Goal: Task Accomplishment & Management: Manage account settings

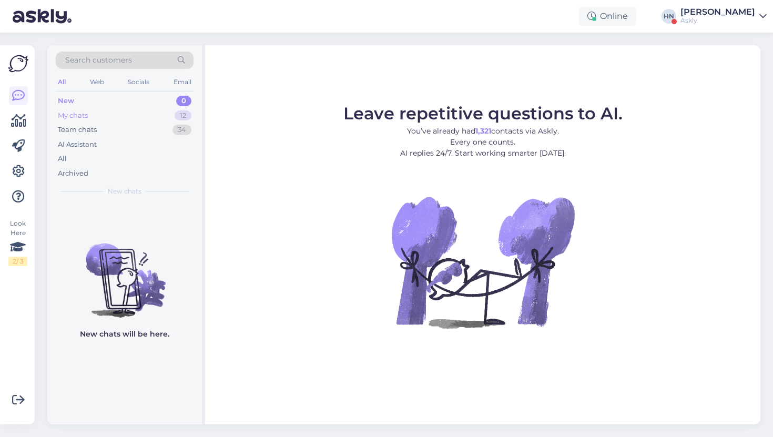
click at [150, 110] on div "My chats 12" at bounding box center [125, 115] width 138 height 15
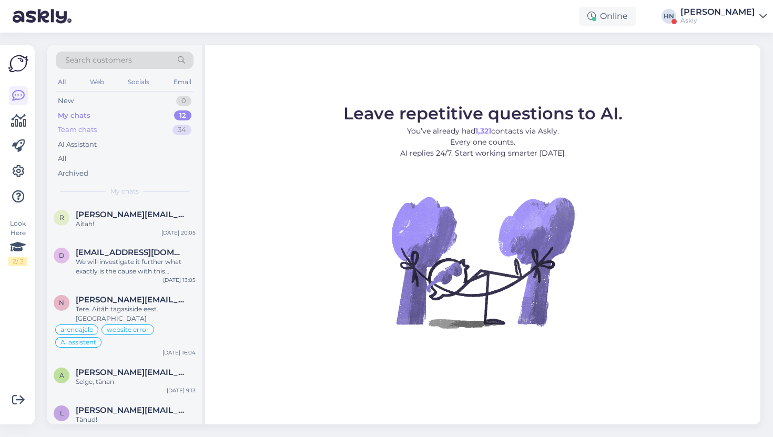
click at [142, 131] on div "Team chats 34" at bounding box center [125, 129] width 138 height 15
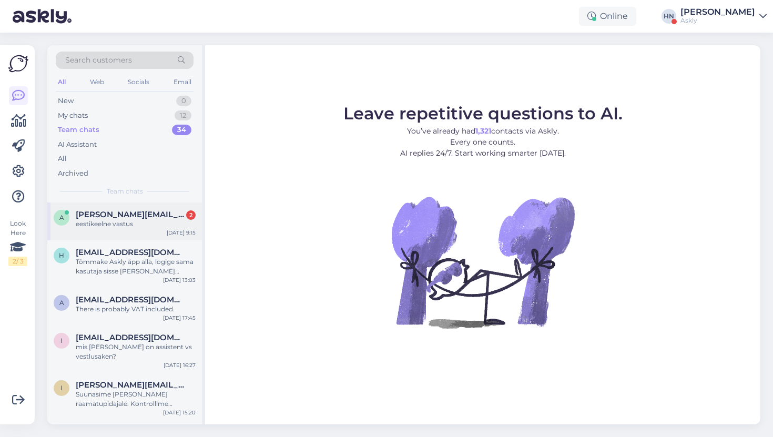
click at [120, 205] on div "a alisa.tihhonova@aatrium.ee 2 eestikeelne vastus Aug 13 9:15" at bounding box center [124, 221] width 155 height 38
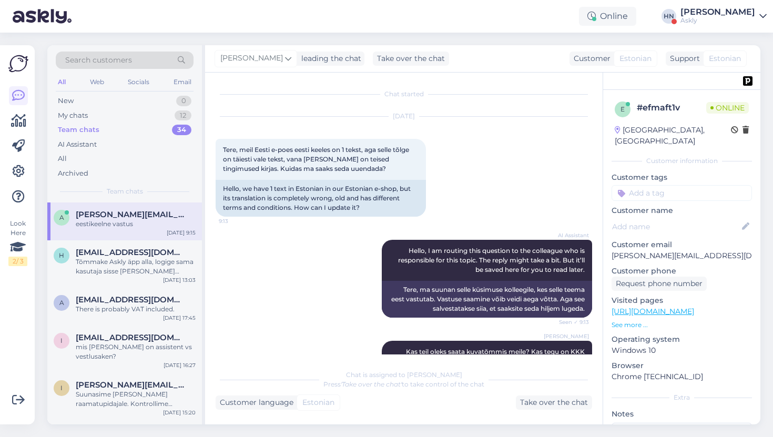
scroll to position [269, 0]
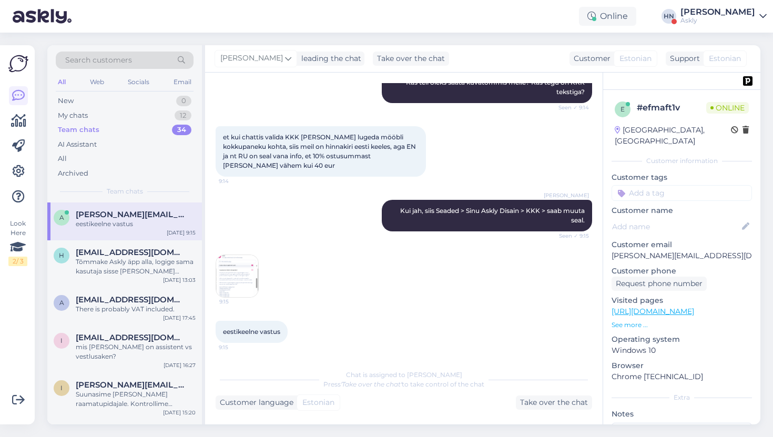
click at [229, 262] on img at bounding box center [237, 276] width 42 height 42
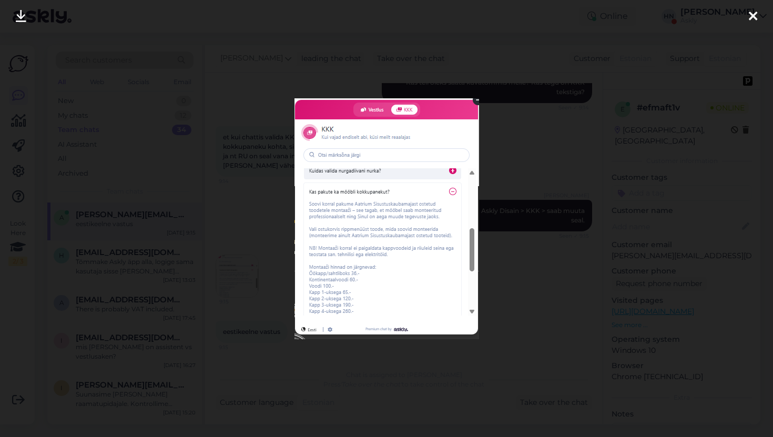
click at [233, 248] on div at bounding box center [386, 218] width 773 height 437
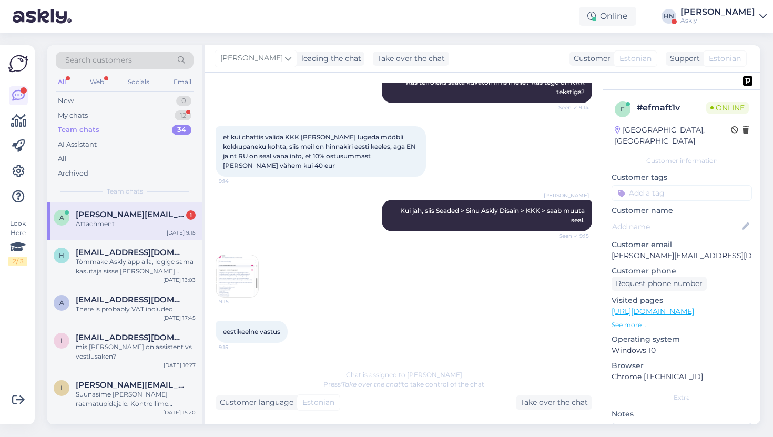
scroll to position [335, 0]
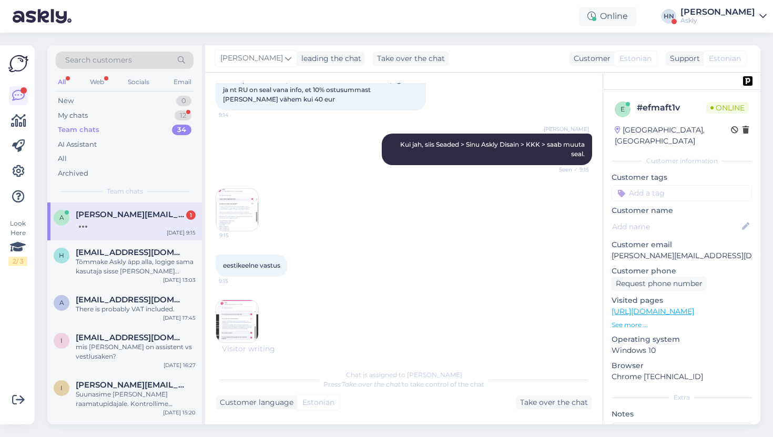
click at [234, 318] on img at bounding box center [237, 321] width 42 height 42
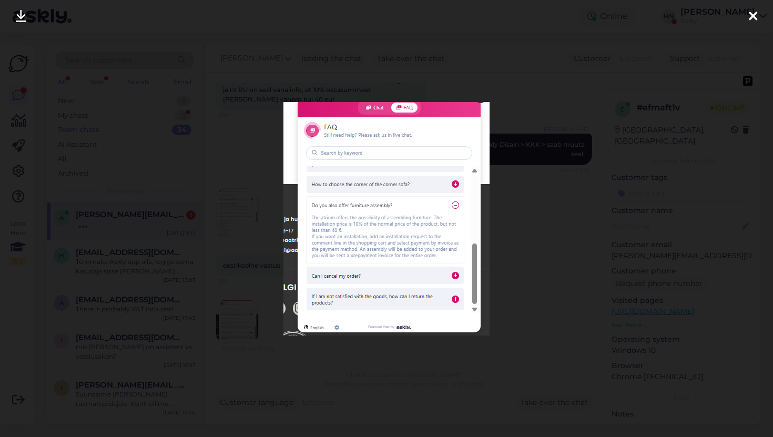
click at [241, 252] on div at bounding box center [386, 218] width 773 height 437
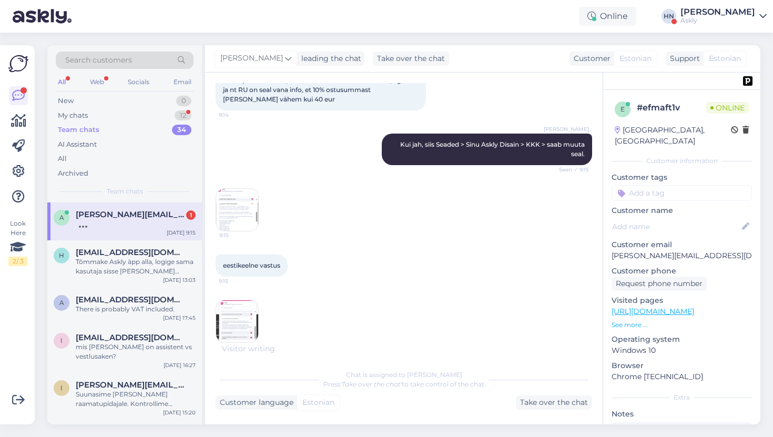
click at [243, 228] on div "Chat started Aug 13 2025 Tere, meil Eesti e-poes eesti keeles on 1 tekst, aga s…" at bounding box center [408, 213] width 386 height 260
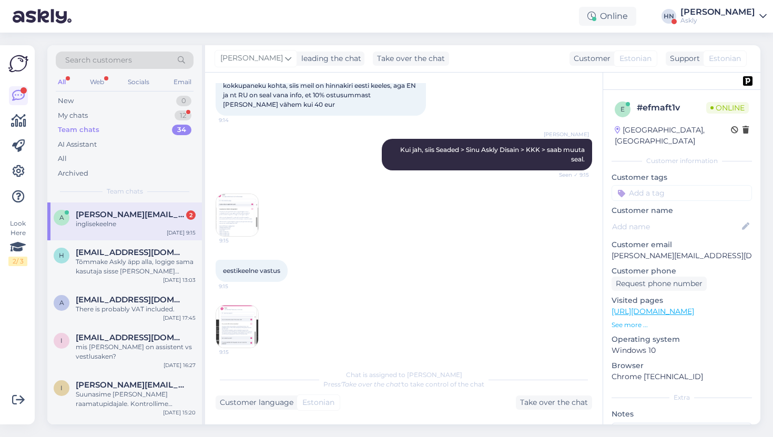
scroll to position [304, 0]
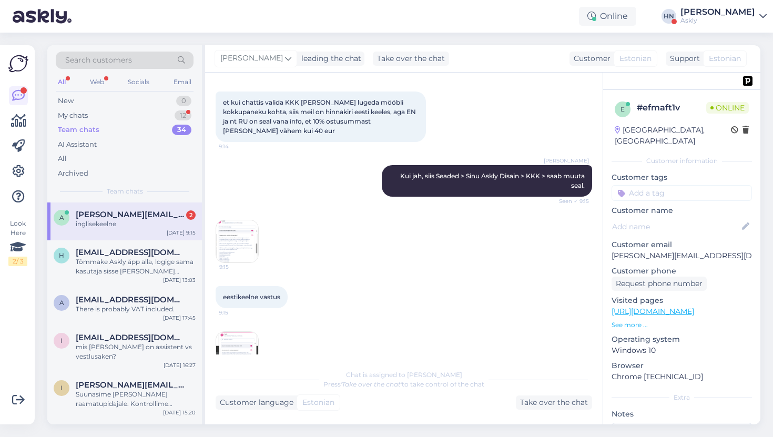
click at [243, 244] on img at bounding box center [237, 241] width 42 height 42
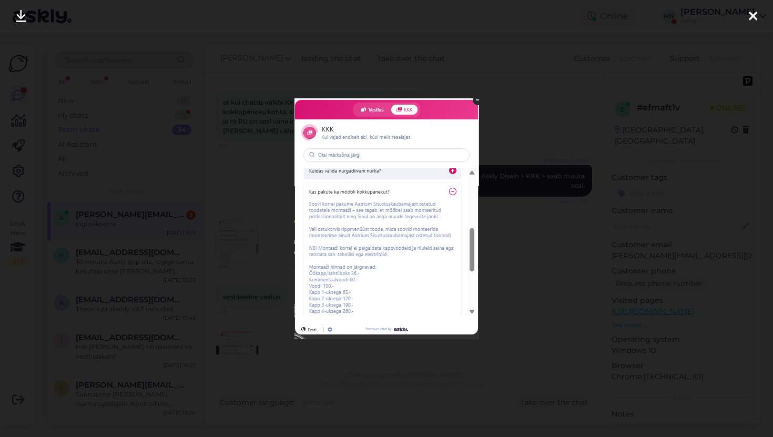
click at [243, 218] on div at bounding box center [386, 218] width 773 height 437
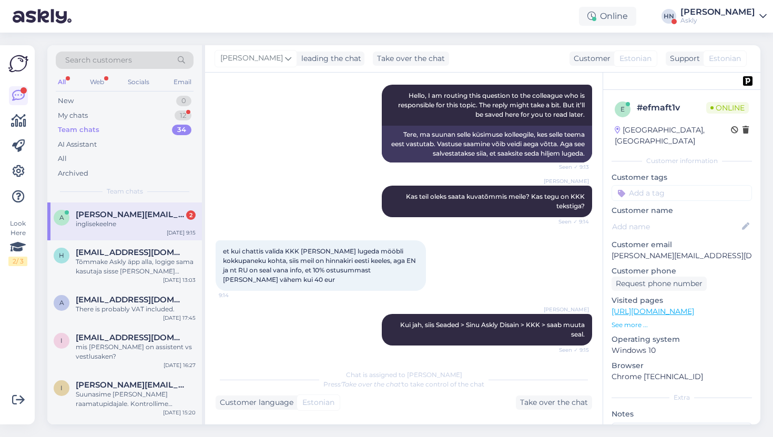
scroll to position [381, 0]
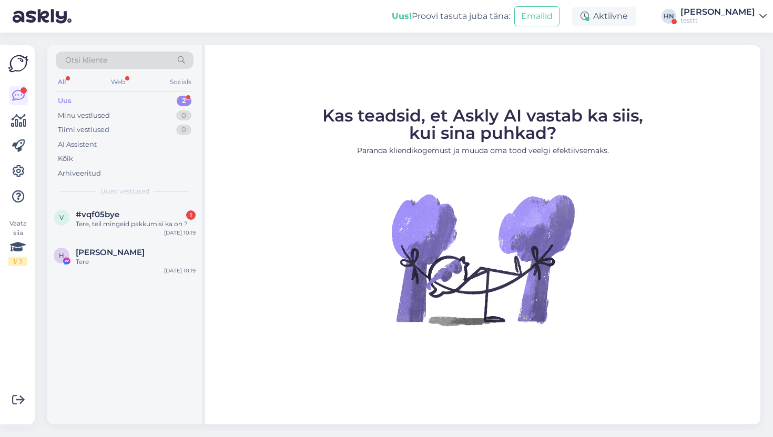
click at [734, 23] on div "testtt" at bounding box center [717, 20] width 75 height 8
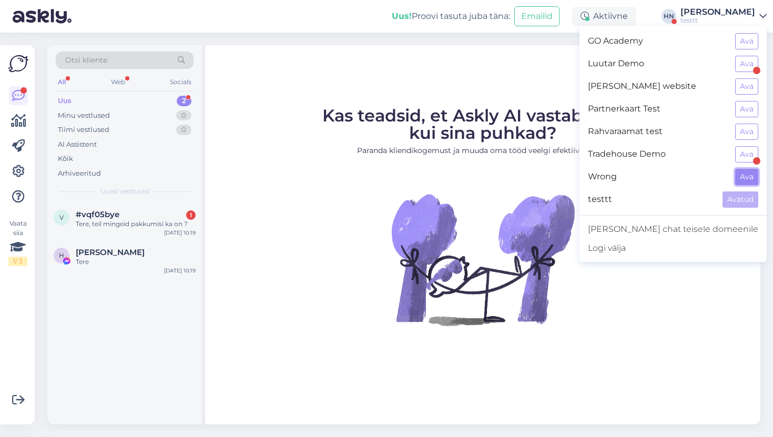
click at [744, 173] on button "Ava" at bounding box center [746, 177] width 23 height 16
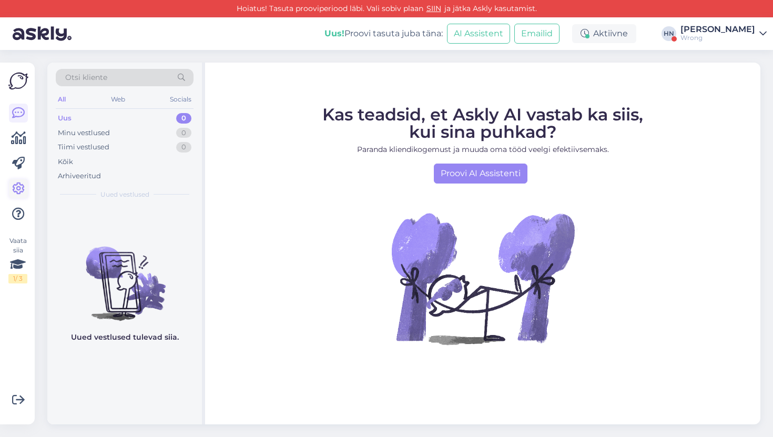
click at [14, 194] on icon at bounding box center [18, 188] width 13 height 13
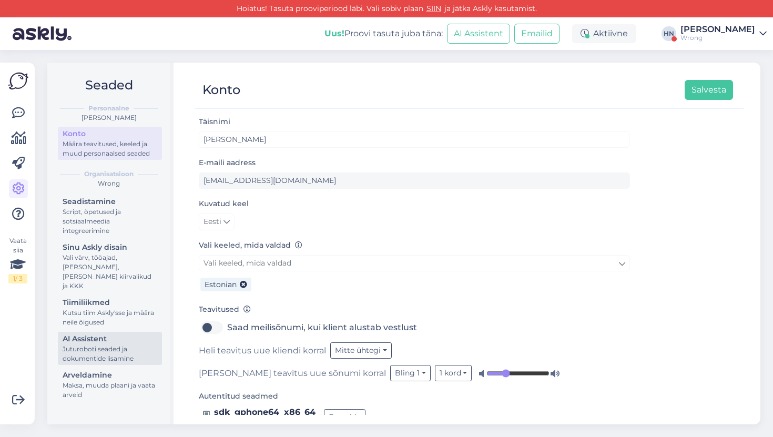
click at [101, 347] on div "Juturoboti seaded ja dokumentide lisamine" at bounding box center [110, 353] width 95 height 19
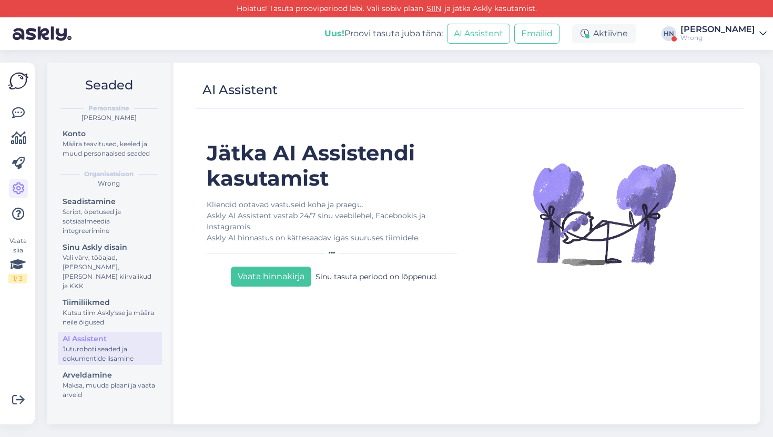
click at [691, 37] on div "Wrong" at bounding box center [717, 38] width 75 height 8
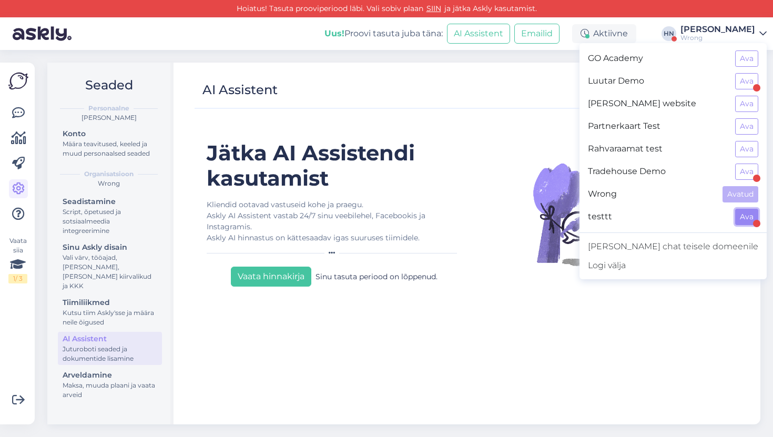
click at [739, 223] on button "Ava" at bounding box center [746, 217] width 23 height 16
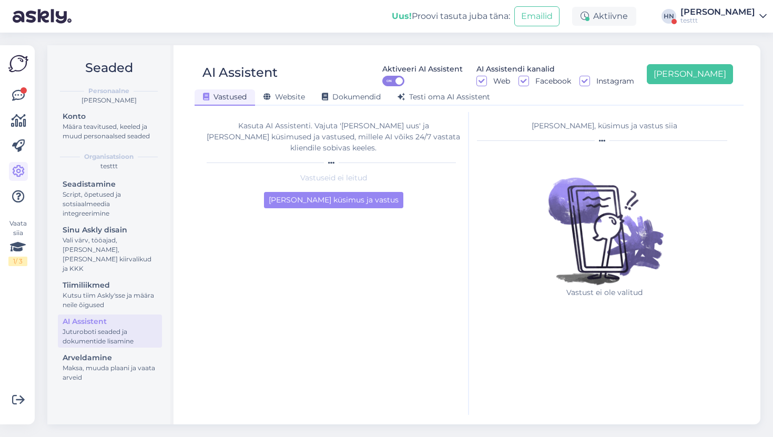
click at [299, 132] on div "Kasuta AI Assistenti. Vajuta '[PERSON_NAME] uus' ja [PERSON_NAME] küsimused ja …" at bounding box center [333, 136] width 253 height 33
click at [299, 95] on span "Website" at bounding box center [284, 96] width 42 height 9
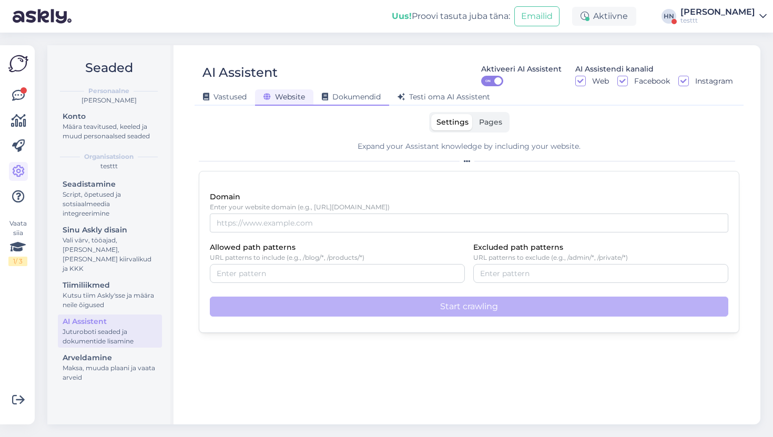
click at [342, 99] on span "Dokumendid" at bounding box center [351, 96] width 59 height 9
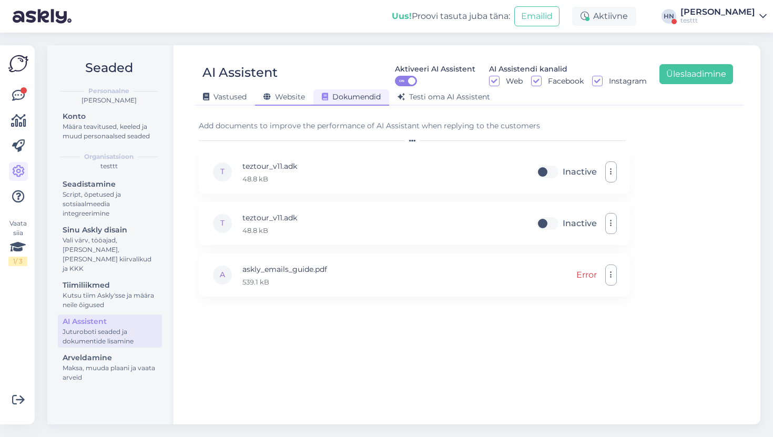
click at [299, 104] on div "Website" at bounding box center [284, 97] width 58 height 16
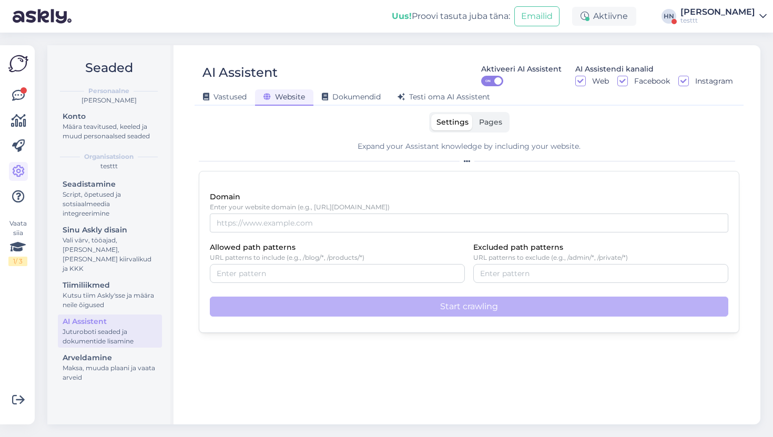
click at [299, 135] on div "Settings Pages Expand your Assistant knowledge by including your website. Domai…" at bounding box center [469, 222] width 540 height 221
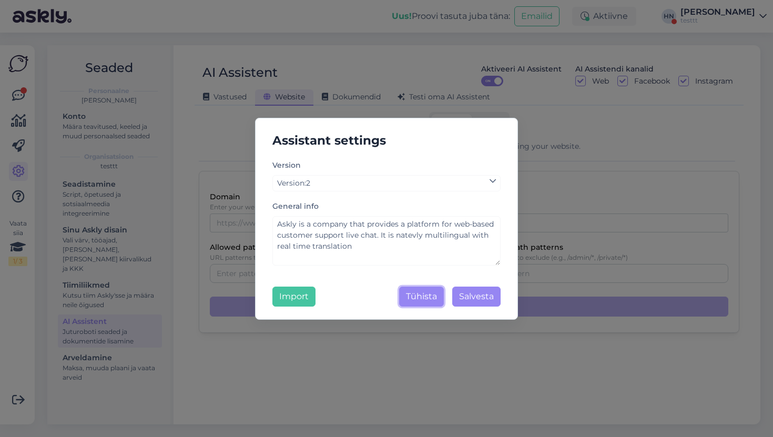
click at [438, 302] on button "Tühista" at bounding box center [421, 296] width 45 height 20
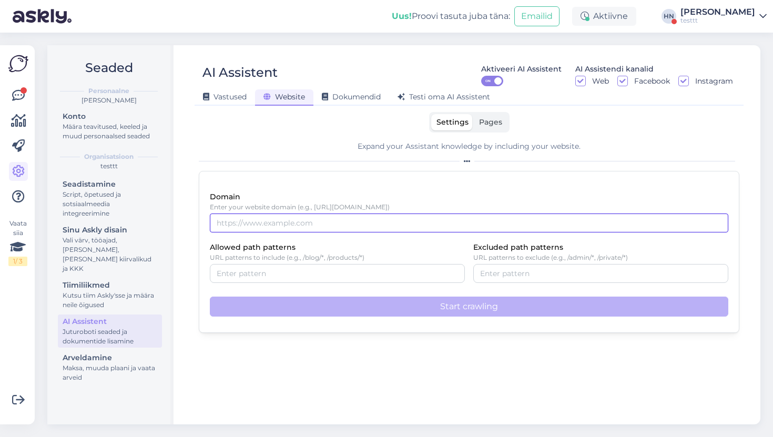
click at [305, 223] on input "Domain" at bounding box center [469, 222] width 518 height 19
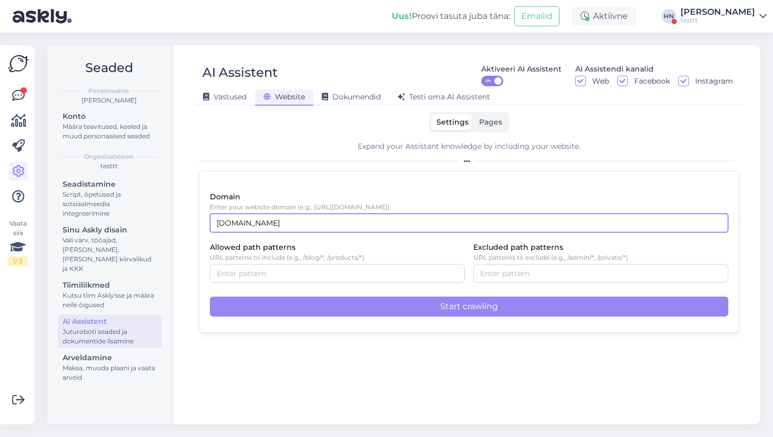
type input "askly.me"
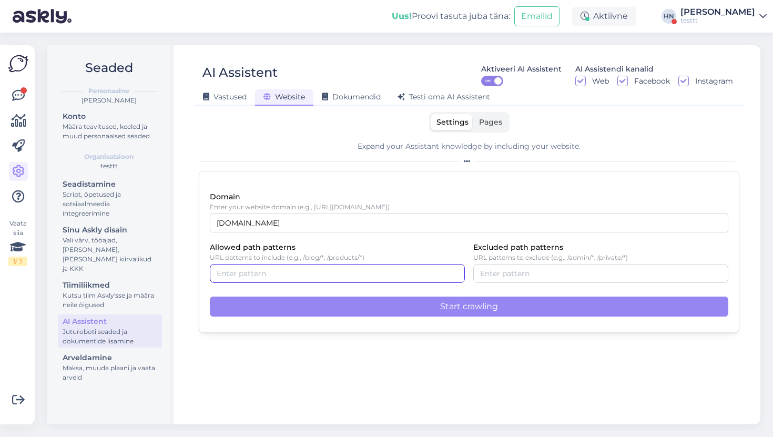
click at [241, 280] on div at bounding box center [337, 273] width 255 height 19
click at [282, 245] on label "Allowed path patterns" at bounding box center [253, 248] width 86 height 12
click at [282, 268] on input "Allowed path patterns" at bounding box center [337, 274] width 241 height 12
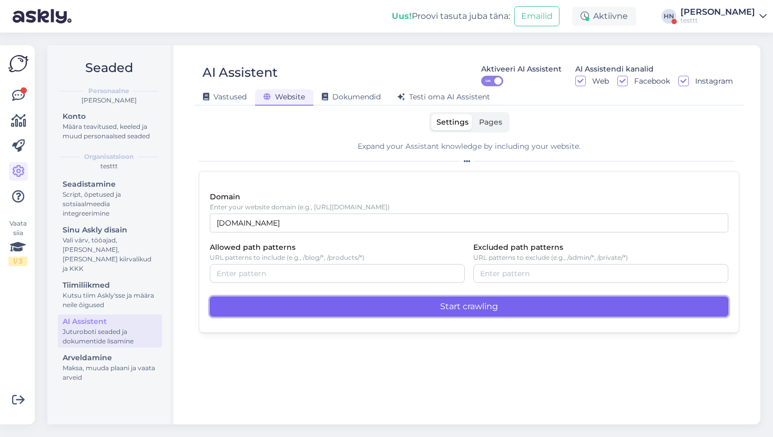
click at [337, 303] on button "Start crawling" at bounding box center [469, 306] width 518 height 20
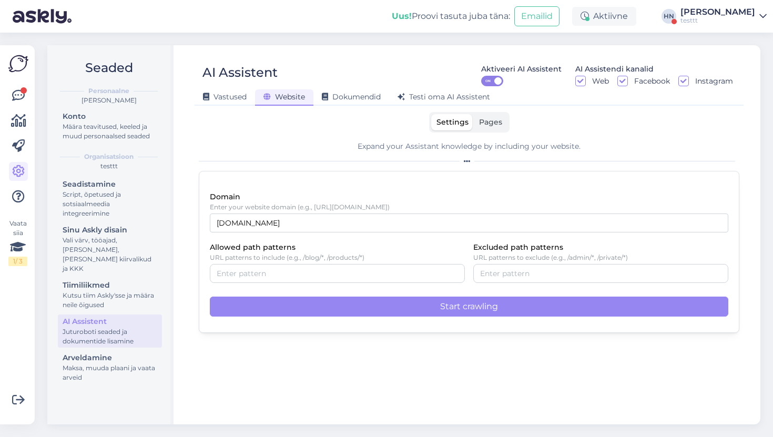
click at [502, 118] on label "Pages" at bounding box center [491, 122] width 34 height 16
click at [474, 114] on input "Pages" at bounding box center [474, 114] width 0 height 0
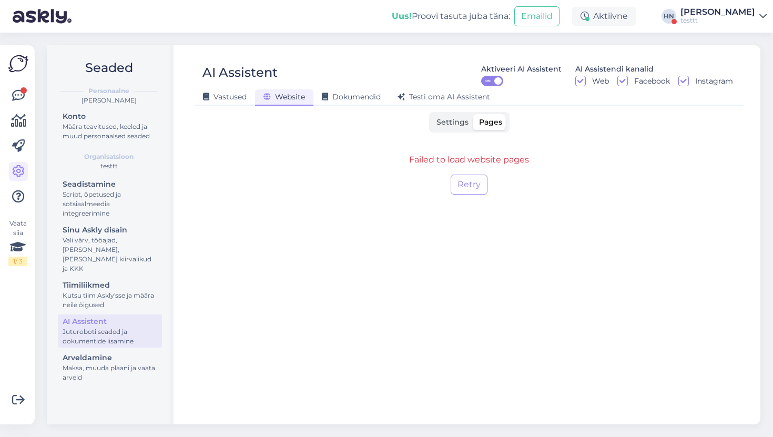
click at [475, 173] on div "Failed to load website pages Retry" at bounding box center [469, 174] width 540 height 66
click at [471, 183] on button "Retry" at bounding box center [468, 184] width 37 height 20
click at [444, 124] on span "Settings" at bounding box center [452, 121] width 32 height 9
click at [431, 114] on input "Settings" at bounding box center [431, 114] width 0 height 0
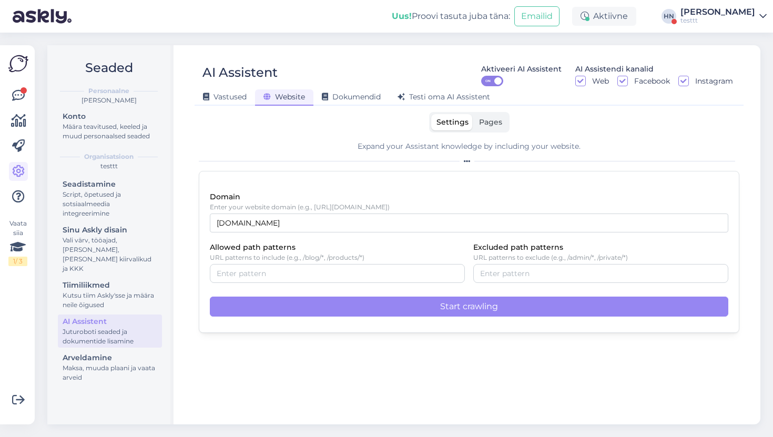
click at [476, 117] on label "Pages" at bounding box center [491, 122] width 34 height 16
click at [474, 114] on input "Pages" at bounding box center [474, 114] width 0 height 0
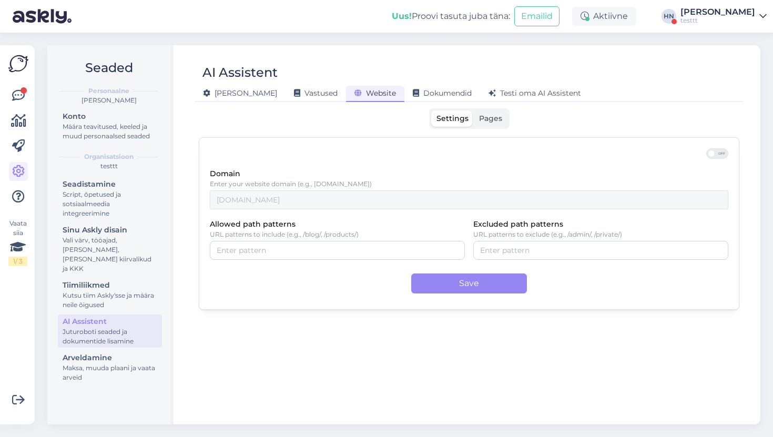
click at [482, 124] on label "Pages" at bounding box center [491, 118] width 34 height 16
click at [474, 110] on input "Pages" at bounding box center [474, 110] width 0 height 0
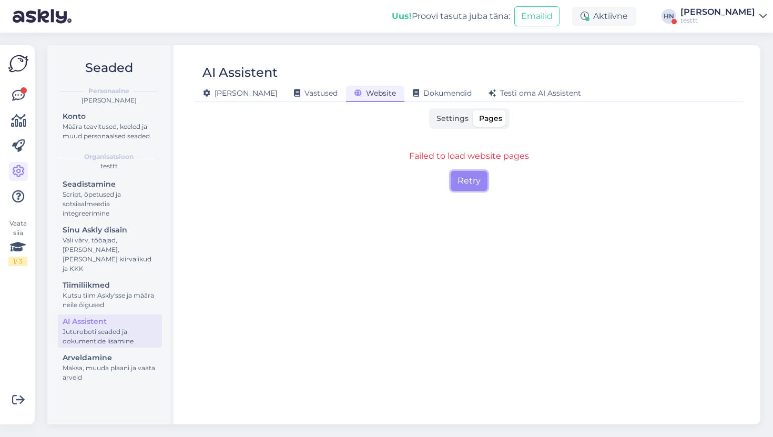
click at [473, 176] on button "Retry" at bounding box center [468, 181] width 37 height 20
click at [454, 121] on span "Settings" at bounding box center [452, 118] width 32 height 9
click at [431, 110] on input "Settings" at bounding box center [431, 110] width 0 height 0
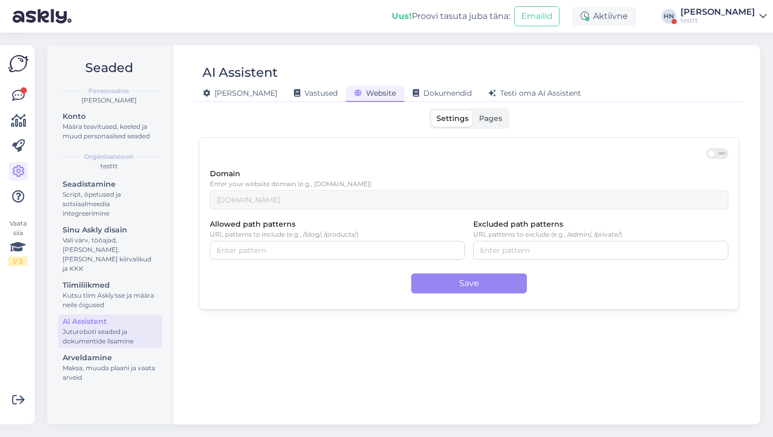
click at [489, 120] on span "Pages" at bounding box center [490, 118] width 23 height 9
click at [474, 110] on input "Pages" at bounding box center [474, 110] width 0 height 0
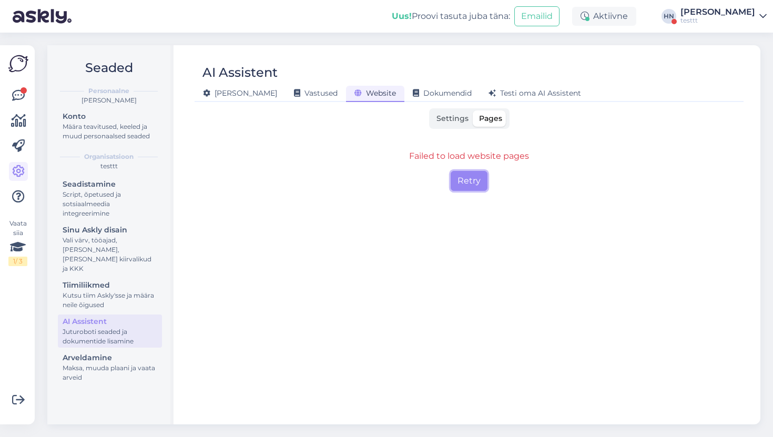
click at [479, 187] on button "Retry" at bounding box center [468, 181] width 37 height 20
click at [469, 178] on button "Retry" at bounding box center [468, 181] width 37 height 20
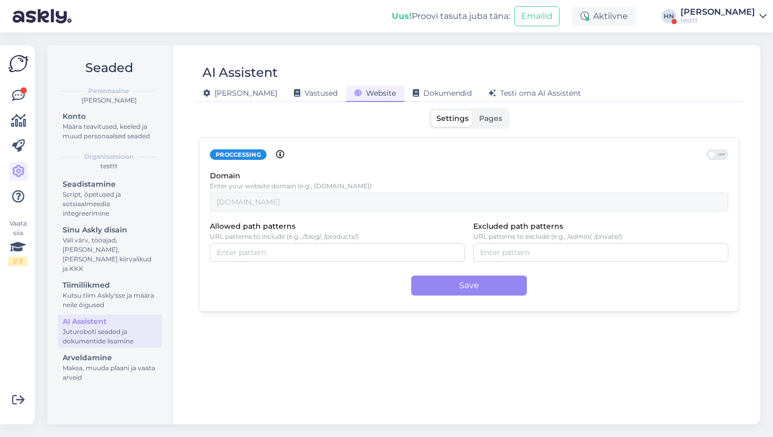
click at [481, 119] on span "Pages" at bounding box center [490, 118] width 23 height 9
click at [474, 110] on input "Pages" at bounding box center [474, 110] width 0 height 0
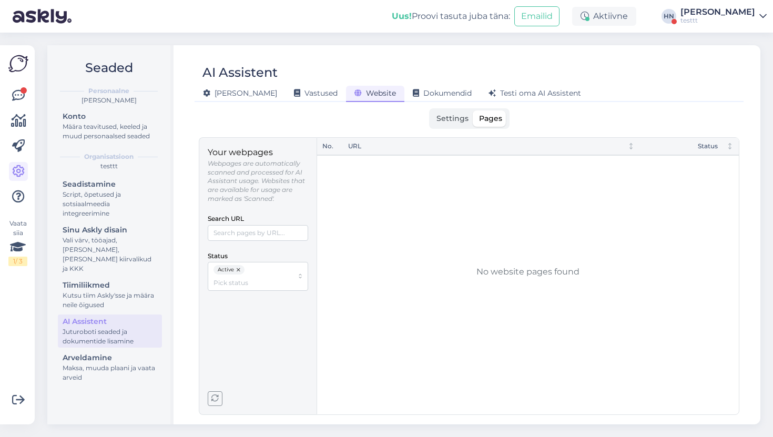
click at [241, 268] on button "button" at bounding box center [239, 269] width 11 height 9
click at [241, 268] on input "Status" at bounding box center [252, 270] width 79 height 10
click at [213, 394] on span "button" at bounding box center [215, 399] width 14 height 14
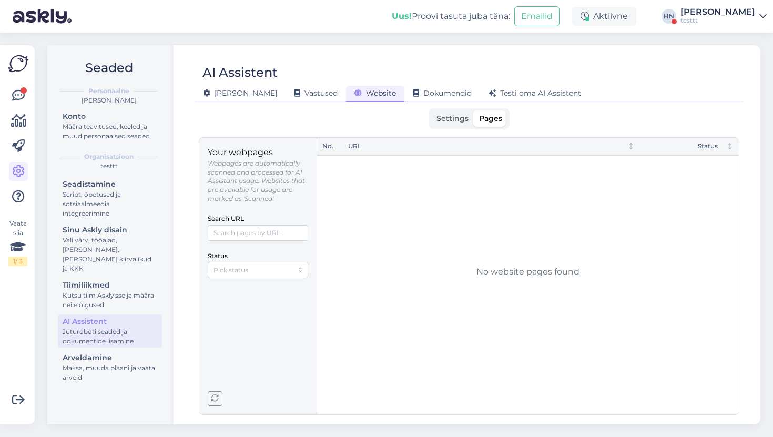
click at [212, 392] on span "button" at bounding box center [215, 399] width 14 height 14
click at [448, 114] on span "Settings" at bounding box center [452, 118] width 32 height 9
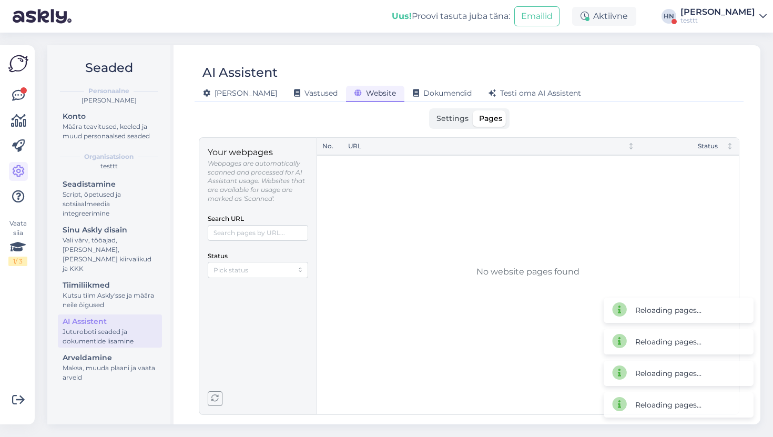
click at [431, 110] on input "Settings" at bounding box center [431, 110] width 0 height 0
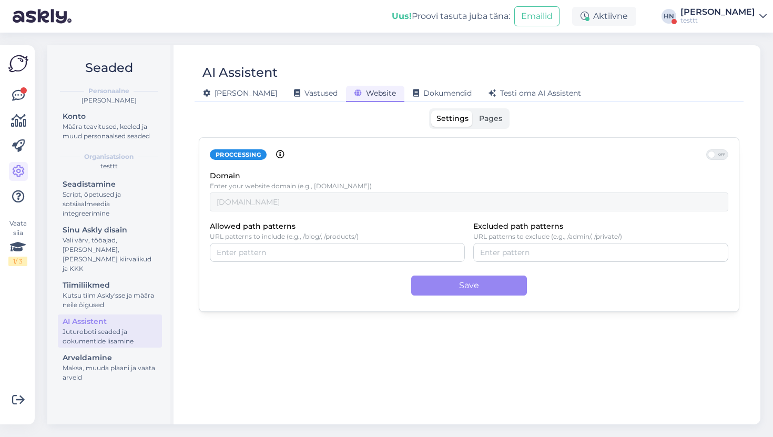
click at [695, 9] on div "[PERSON_NAME]" at bounding box center [717, 12] width 75 height 8
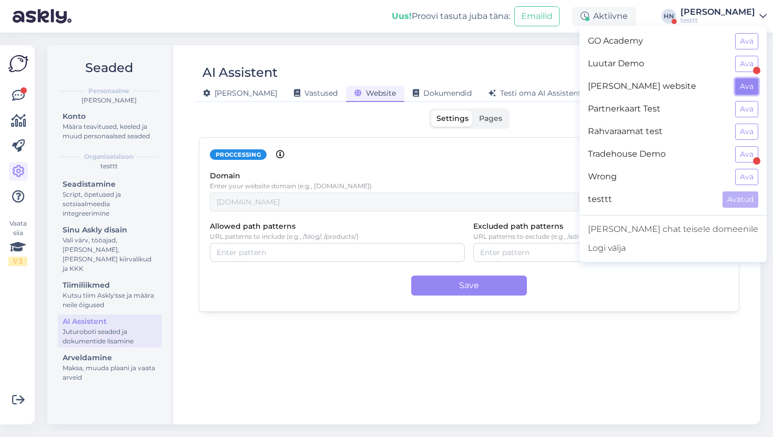
click at [742, 88] on button "Ava" at bounding box center [746, 86] width 23 height 16
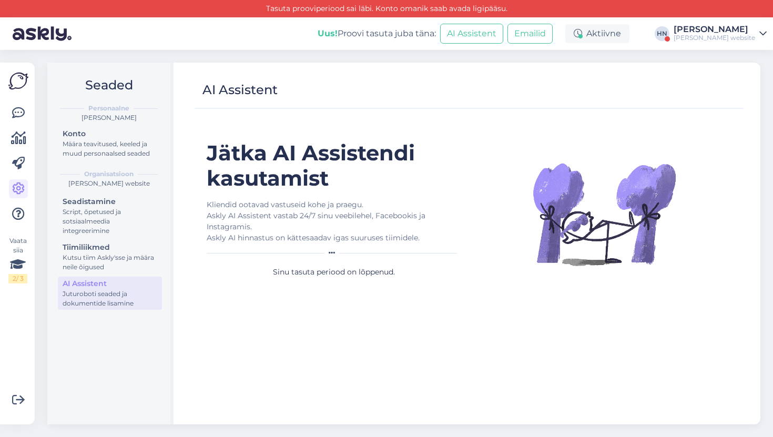
click at [742, 34] on div "Nazari Goudin's website" at bounding box center [713, 38] width 81 height 8
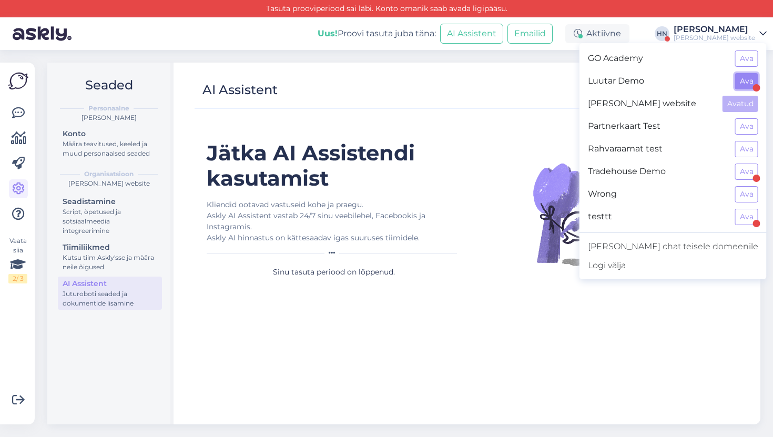
click at [741, 76] on button "Ava" at bounding box center [746, 81] width 23 height 16
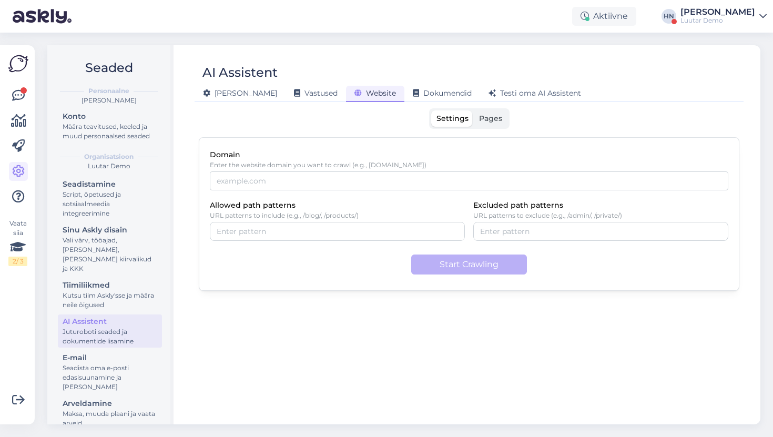
click at [479, 124] on label "Pages" at bounding box center [491, 118] width 34 height 16
click at [474, 110] on input "Pages" at bounding box center [474, 110] width 0 height 0
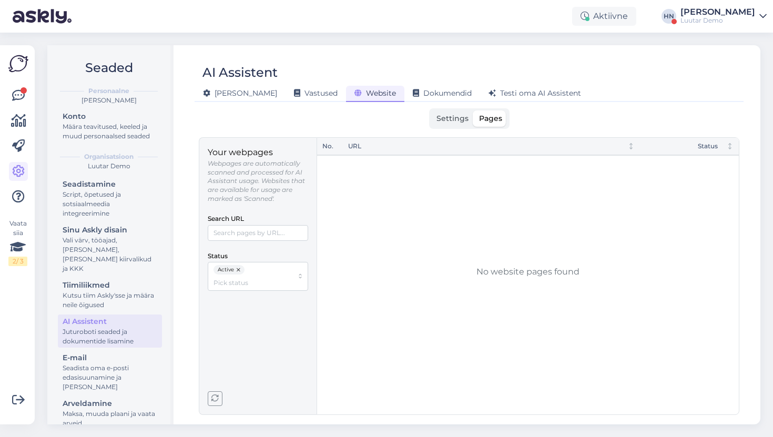
click at [361, 121] on div "Settings Pages" at bounding box center [469, 118] width 540 height 20
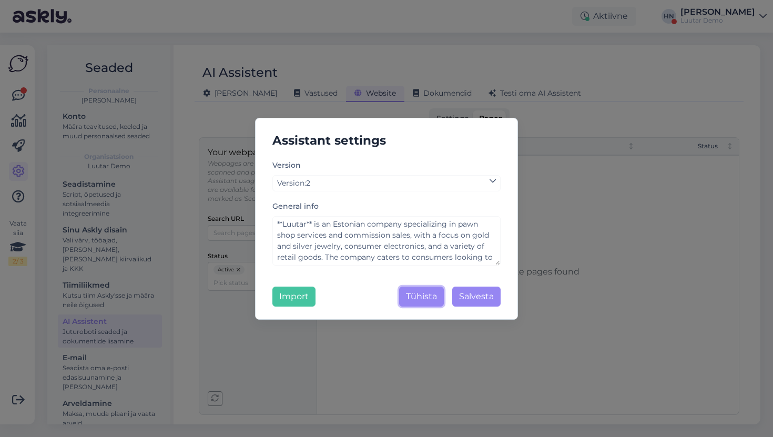
click at [415, 301] on button "Tühista" at bounding box center [421, 296] width 45 height 20
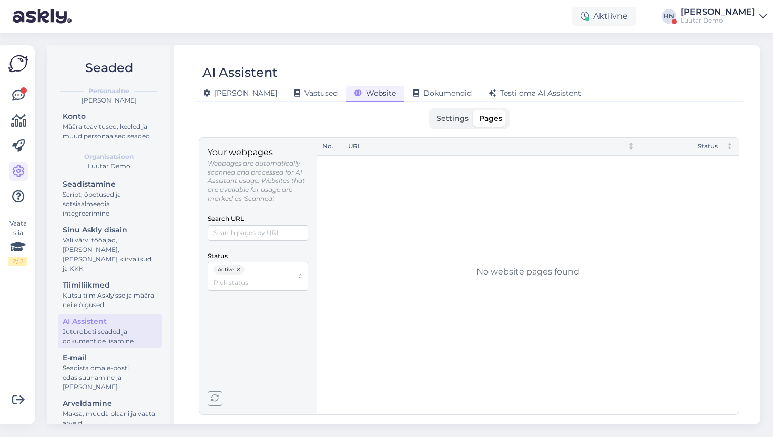
click at [729, 18] on div "Luutar Demo" at bounding box center [717, 20] width 75 height 8
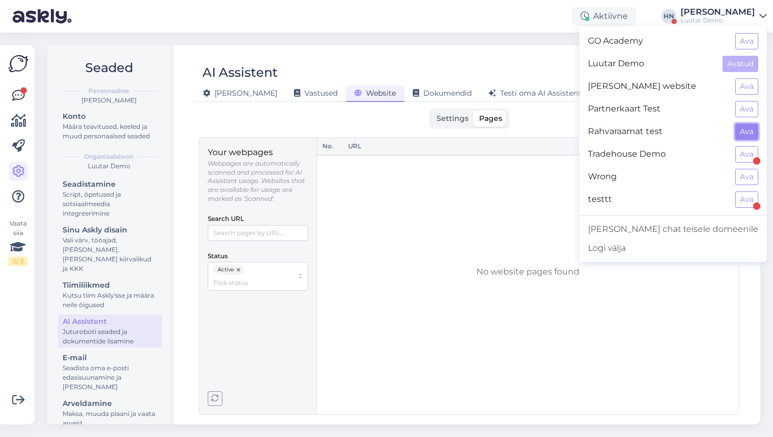
click at [738, 132] on button "Ava" at bounding box center [746, 132] width 23 height 16
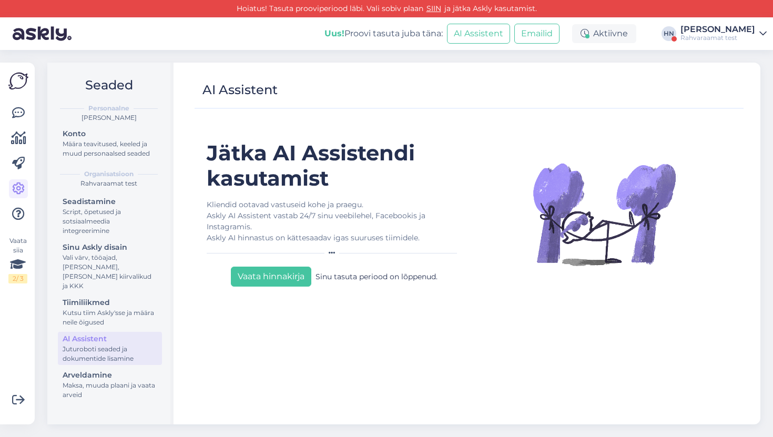
click at [287, 191] on div "Jätka AI Assistendi kasutamist Kliendid ootavad vastuseid kohe ja praegu. Askly…" at bounding box center [334, 277] width 270 height 274
click at [322, 206] on div "Kliendid ootavad vastuseid kohe ja praegu. Askly AI Assistent vastab 24/7 sinu …" at bounding box center [334, 221] width 254 height 44
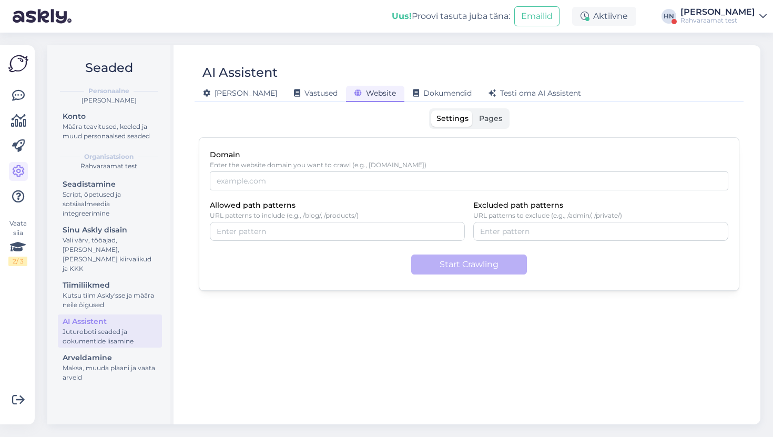
click at [338, 133] on div "Settings Pages Domain Enter the website domain you want to crawl (e.g., example…" at bounding box center [469, 261] width 540 height 306
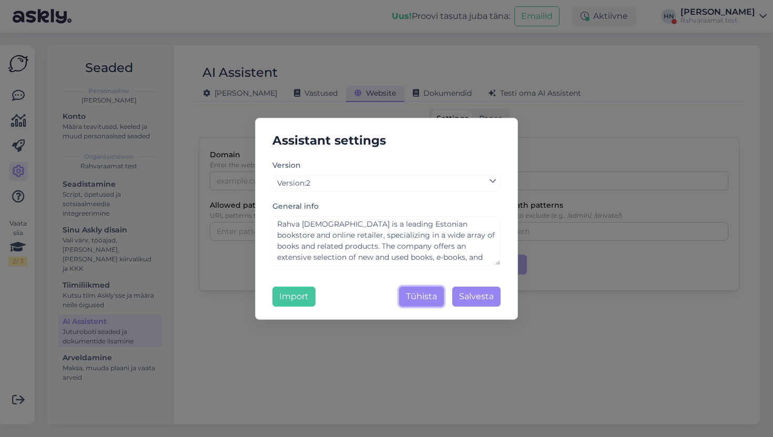
click at [424, 300] on button "Tühista" at bounding box center [421, 296] width 45 height 20
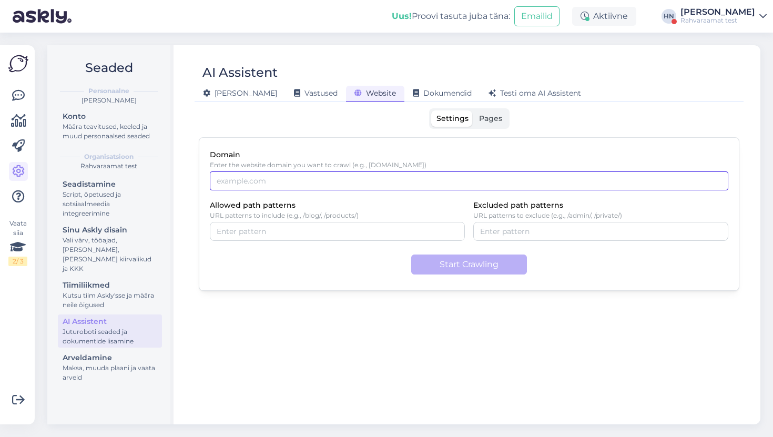
click at [307, 188] on input "Domain" at bounding box center [469, 180] width 518 height 19
type input "rahvaraamat.ee"
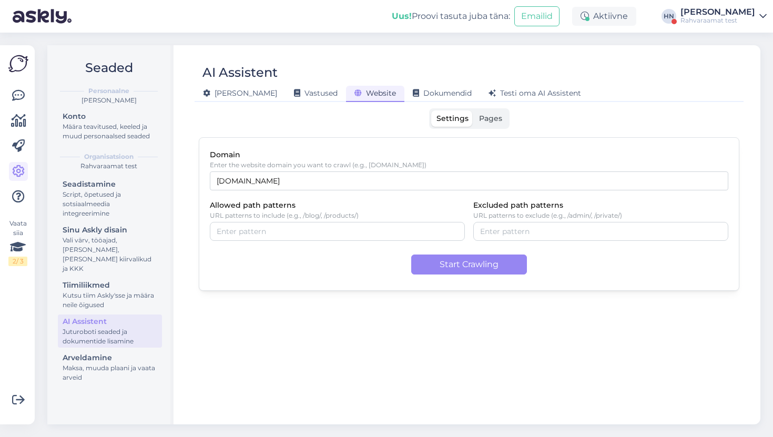
click at [304, 245] on div "Domain Enter the website domain you want to crawl (e.g., example.com) rahvaraam…" at bounding box center [469, 213] width 540 height 153
click at [421, 266] on button "Start Crawling" at bounding box center [469, 264] width 116 height 20
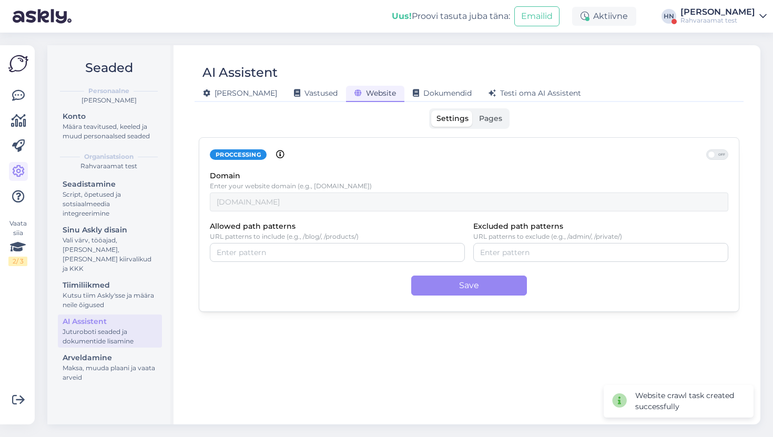
click at [498, 119] on span "Pages" at bounding box center [490, 118] width 23 height 9
click at [474, 110] on input "Pages" at bounding box center [474, 110] width 0 height 0
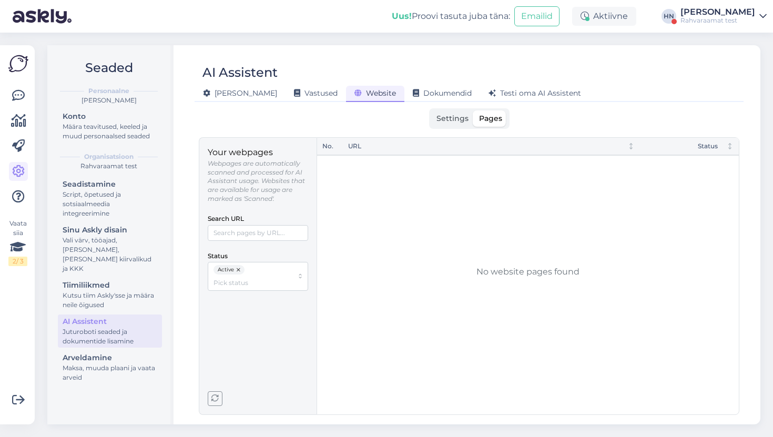
click at [692, 13] on div "[PERSON_NAME]" at bounding box center [717, 12] width 75 height 8
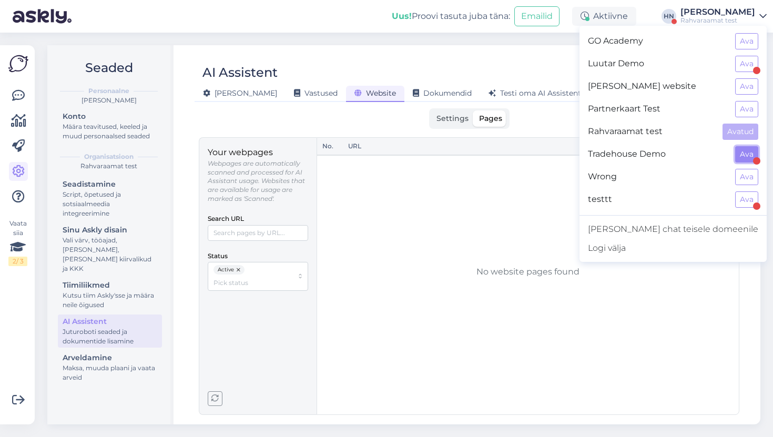
click at [740, 156] on button "Ava" at bounding box center [746, 154] width 23 height 16
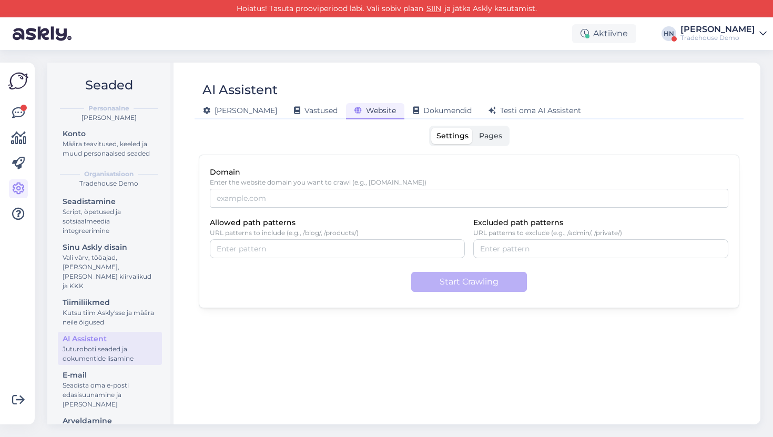
click at [307, 156] on div "Domain Enter the website domain you want to crawl (e.g., example.com) Allowed p…" at bounding box center [469, 231] width 540 height 153
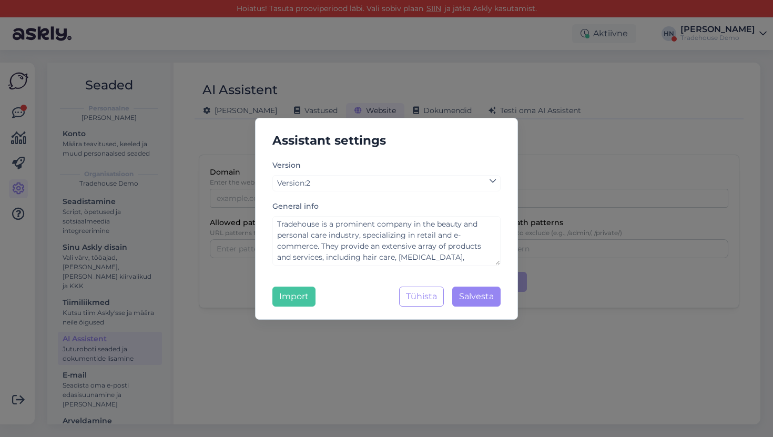
click at [335, 71] on div "Assistant settings Version Version : 2 General info Tradehouse is a prominent c…" at bounding box center [386, 218] width 773 height 437
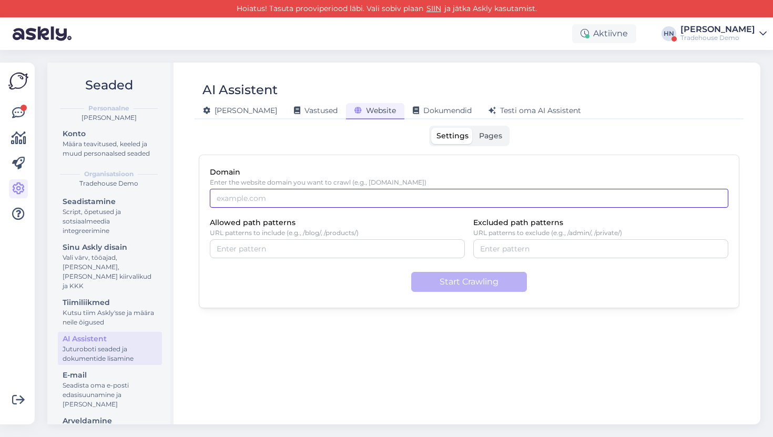
click at [395, 195] on input "Domain" at bounding box center [469, 198] width 518 height 19
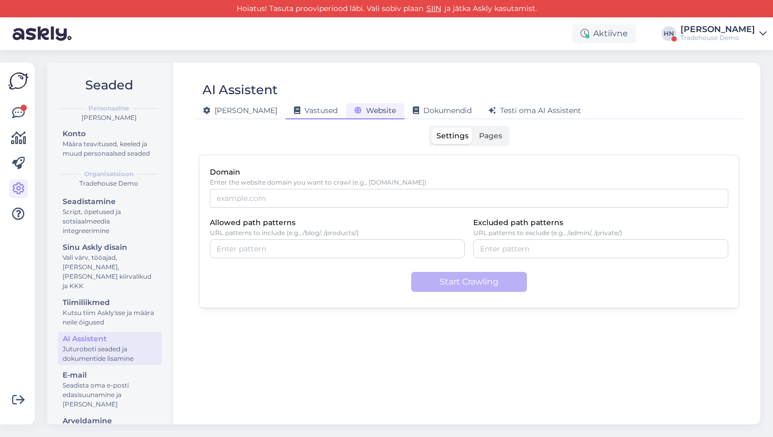
click at [294, 108] on span "Vastused" at bounding box center [316, 110] width 44 height 9
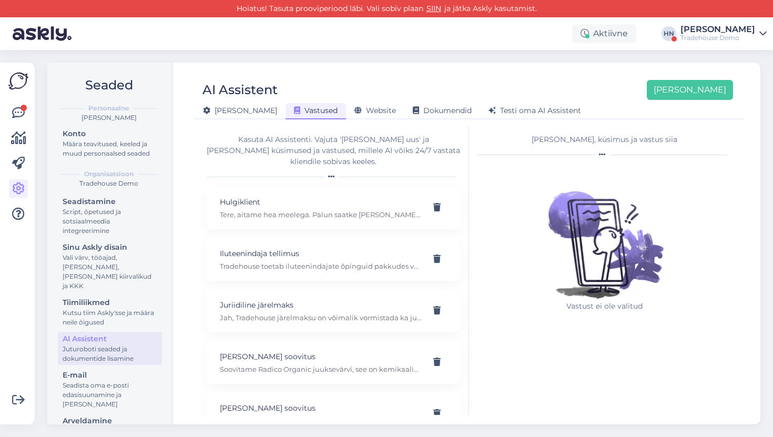
click at [308, 173] on div at bounding box center [333, 176] width 253 height 6
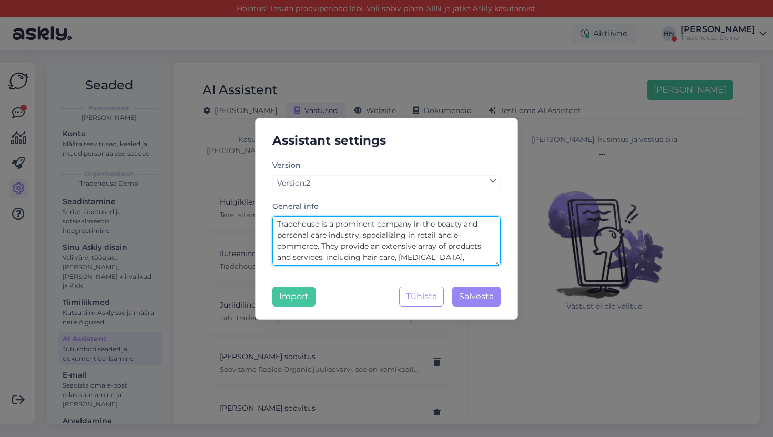
click at [326, 228] on textarea "Tradehouse is a prominent company in the beauty and personal care industry, spe…" at bounding box center [386, 240] width 228 height 49
paste textarea "Puumarket is a prominent retailer and wholesaler in the building materials indu…"
type textarea "Puumarket is a prominent retailer and wholesaler in the building materials indu…"
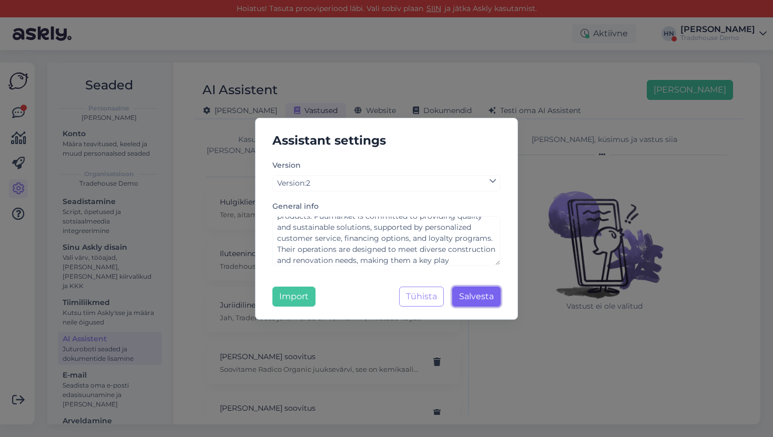
click at [490, 301] on span "Salvesta" at bounding box center [476, 296] width 35 height 10
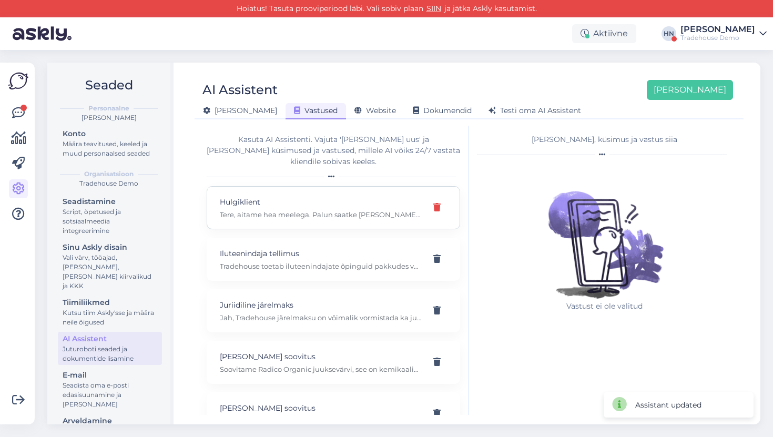
click at [440, 204] on div at bounding box center [437, 207] width 20 height 19
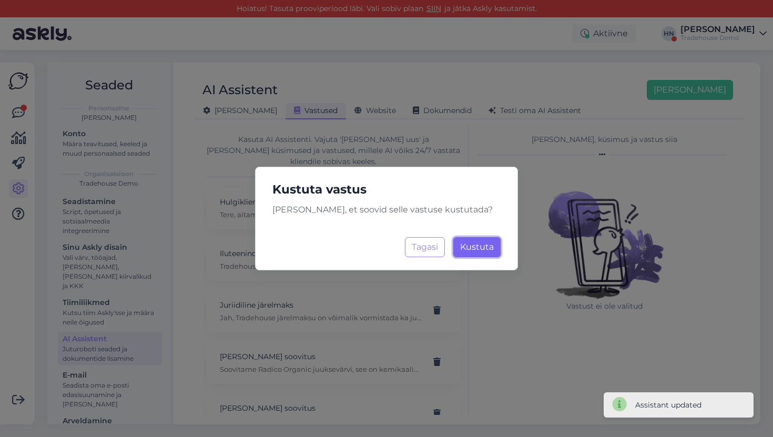
click at [464, 249] on span "Kustuta" at bounding box center [477, 247] width 34 height 10
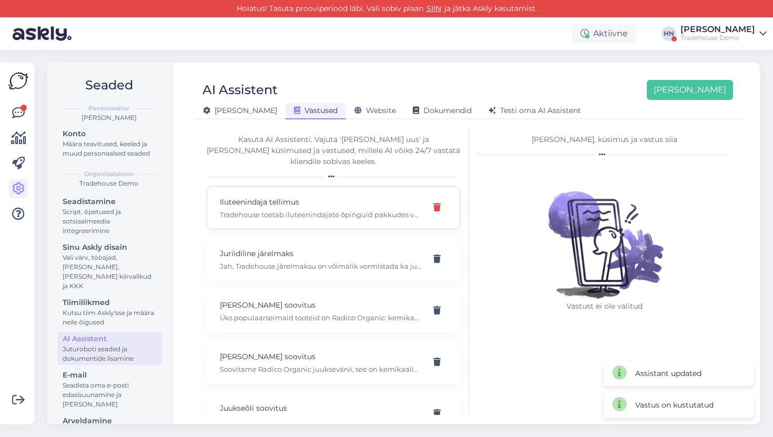
click at [446, 205] on div at bounding box center [437, 207] width 20 height 19
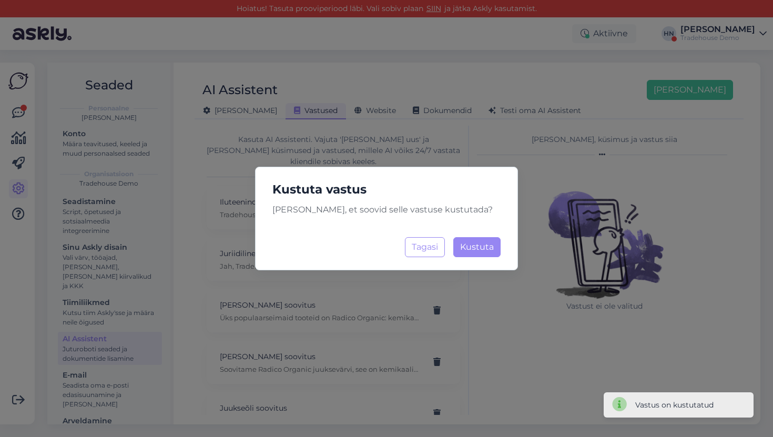
click at [471, 233] on div "Kustuta vastus Kindel, et soovid selle vastuse kustutada? Tagasi Kustuta Laadim…" at bounding box center [386, 219] width 263 height 104
click at [471, 243] on span "Kustuta" at bounding box center [477, 247] width 34 height 10
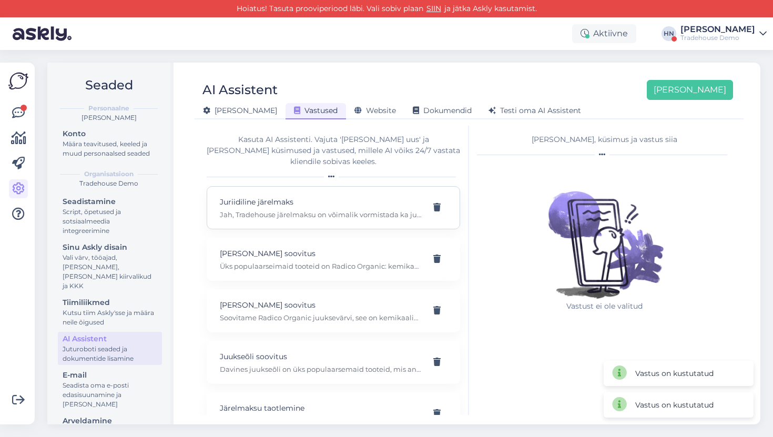
click at [437, 206] on div "Juriidiline järelmaks Jah, Tradehouse järelmaksu on võimalik vormistada ka juri…" at bounding box center [333, 207] width 253 height 43
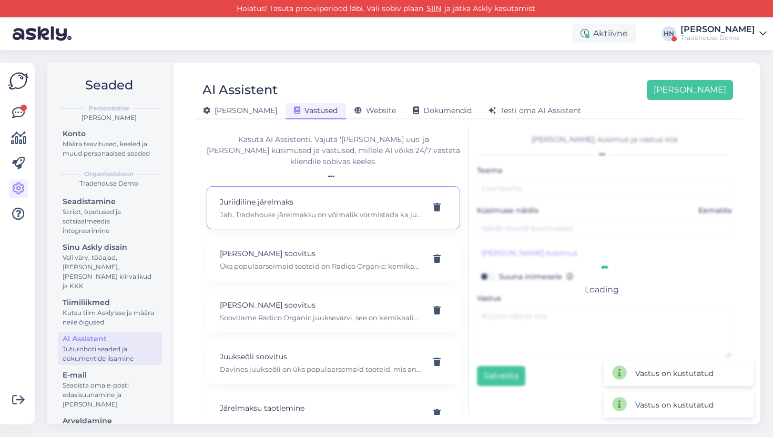
type input "Juriidiline järelmaks"
type input "Kas järelmaksu saab taotleda ka juriidiline isik?"
type textarea "Jah, Tradehouse järelmaksu on võimalik vormistada ka juriidilisele isikule, pak…"
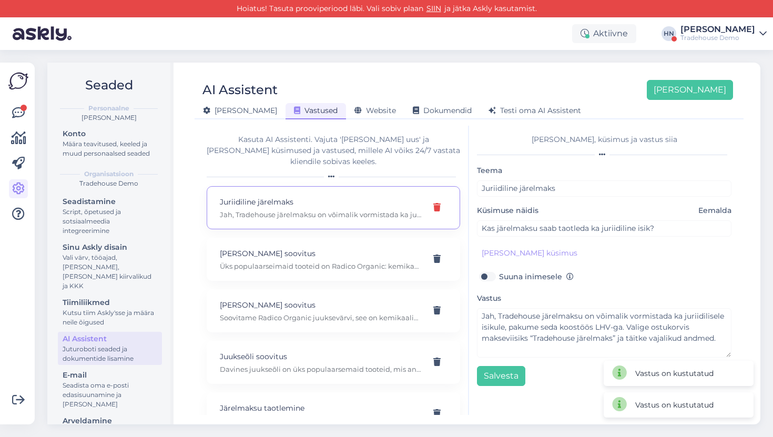
click at [439, 203] on icon at bounding box center [436, 207] width 7 height 8
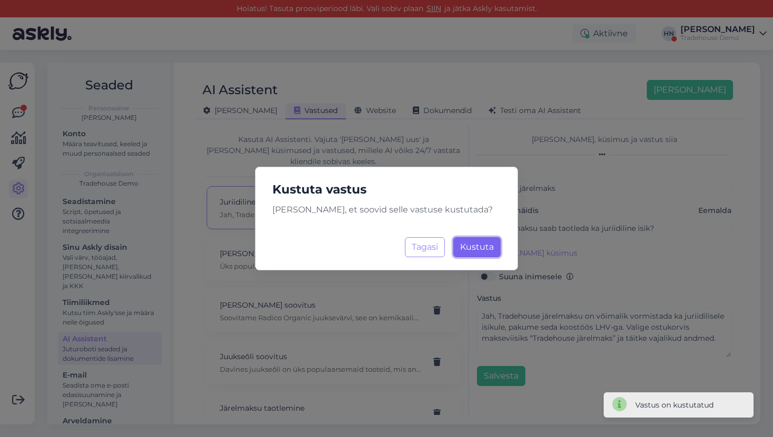
click at [467, 245] on span "Kustuta" at bounding box center [477, 247] width 34 height 10
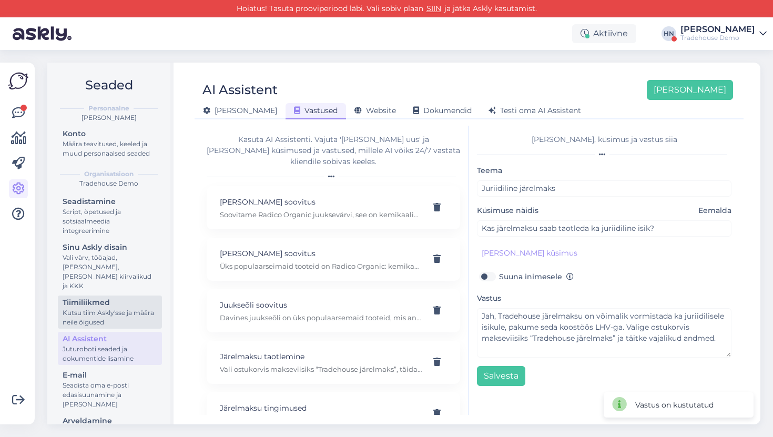
click at [99, 314] on div "Kutsu tiim Askly'sse ja määra neile õigused" at bounding box center [110, 317] width 95 height 19
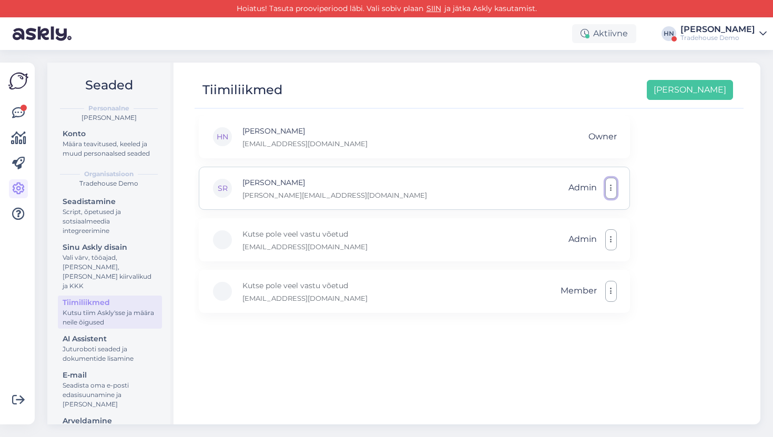
click at [612, 187] on button "button" at bounding box center [611, 188] width 12 height 21
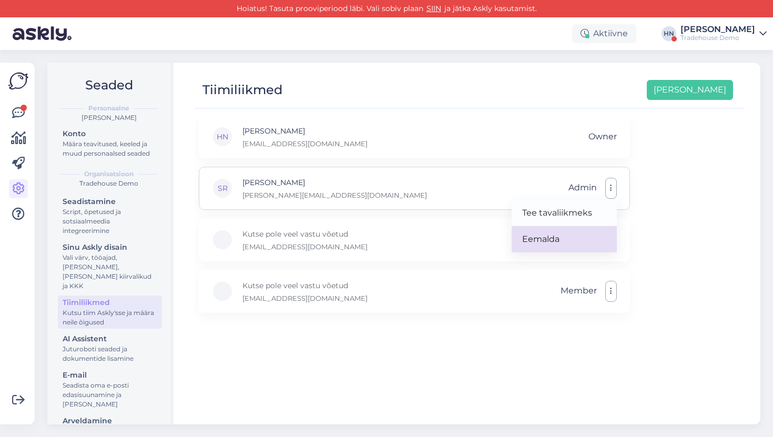
click at [585, 235] on link "Eemalda" at bounding box center [563, 239] width 105 height 26
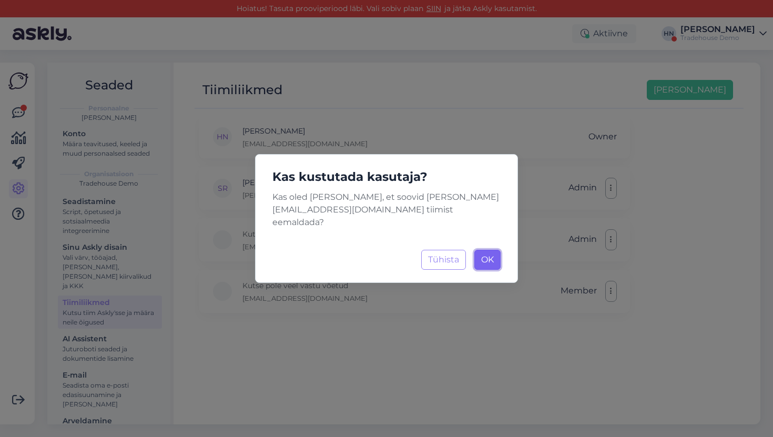
click at [498, 250] on button "OK Laadimine..." at bounding box center [487, 260] width 26 height 20
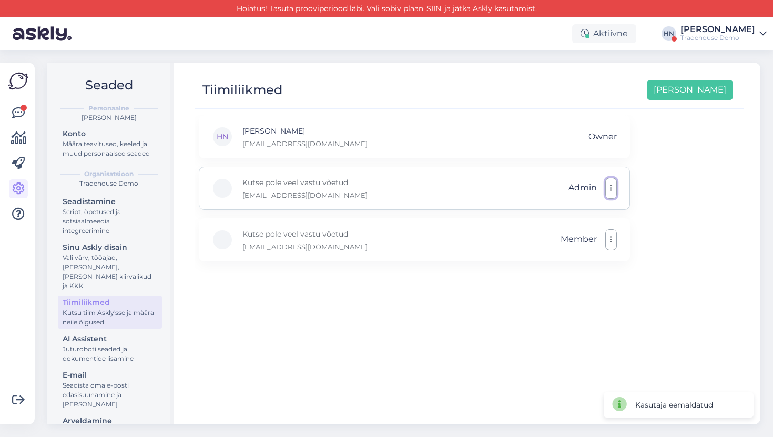
click at [610, 195] on button "button" at bounding box center [611, 188] width 12 height 21
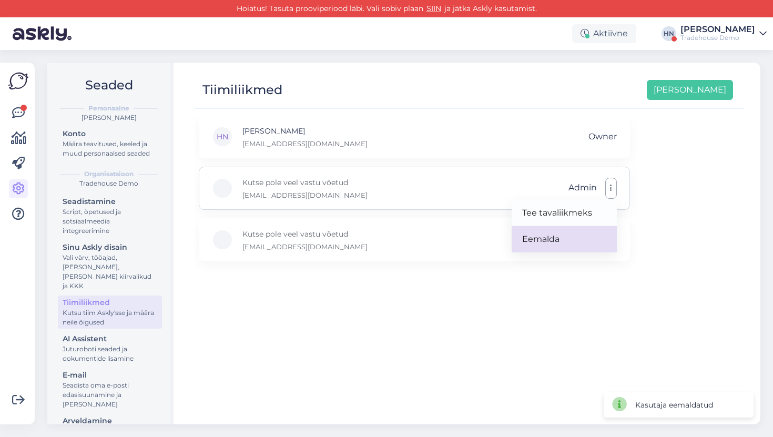
click at [591, 231] on link "Eemalda" at bounding box center [563, 239] width 105 height 26
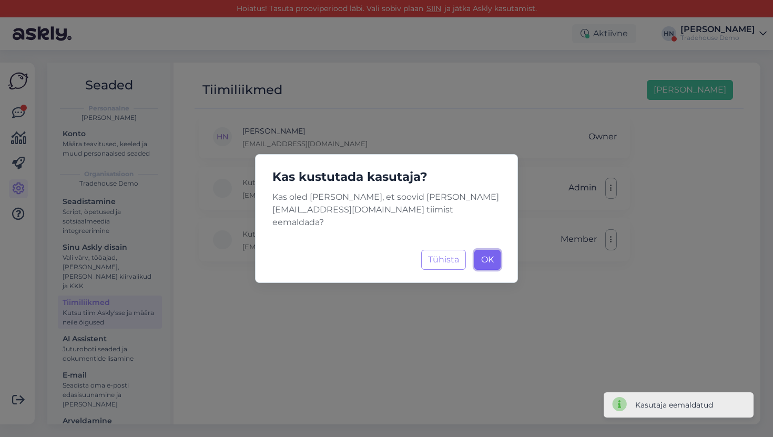
click at [485, 250] on button "OK Laadimine..." at bounding box center [487, 260] width 26 height 20
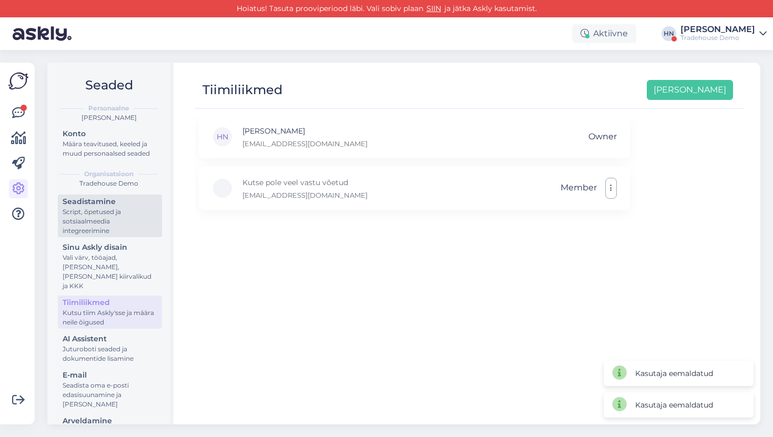
click at [132, 215] on div "Script, õpetused ja sotsiaalmeedia integreerimine" at bounding box center [110, 221] width 95 height 28
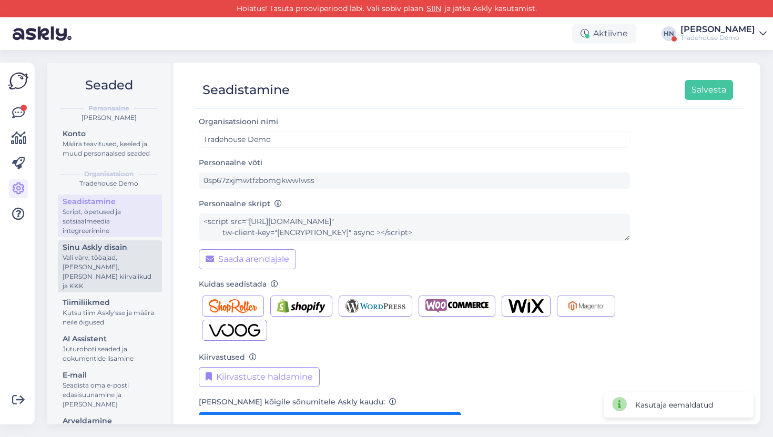
click at [130, 280] on div "Vali värv, tööajad, [PERSON_NAME], [PERSON_NAME] kiirvalikud ja KKK" at bounding box center [110, 272] width 95 height 38
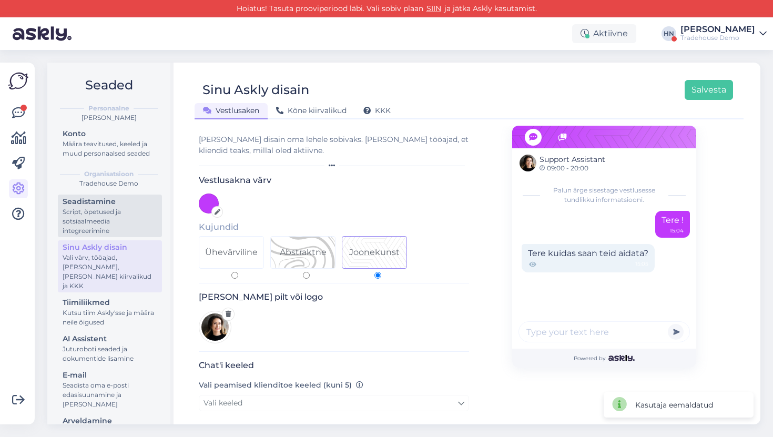
click at [124, 222] on div "Script, õpetused ja sotsiaalmeedia integreerimine" at bounding box center [110, 221] width 95 height 28
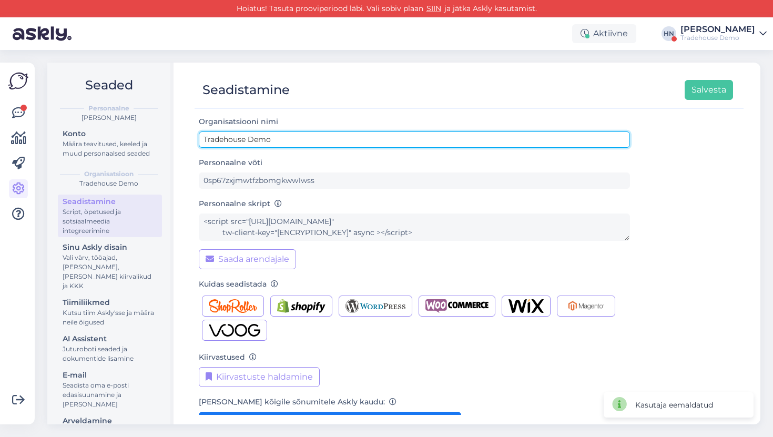
click at [235, 137] on input "Tradehouse Demo" at bounding box center [414, 139] width 431 height 16
type input "Puumarket Demo"
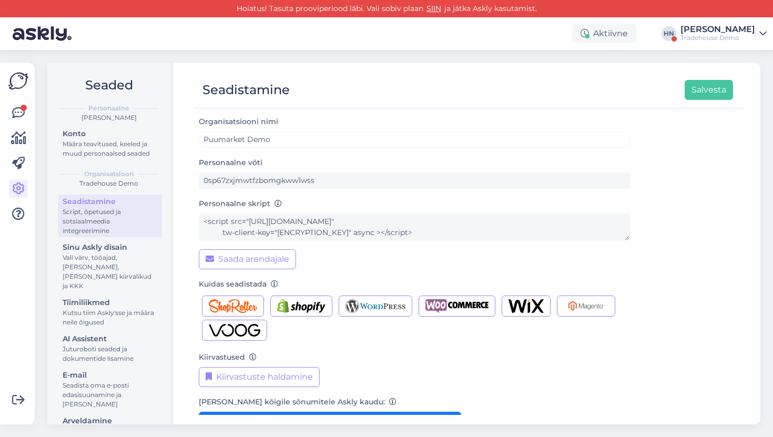
click at [719, 100] on div at bounding box center [463, 104] width 538 height 8
click at [715, 91] on button "Salvesta" at bounding box center [708, 90] width 48 height 20
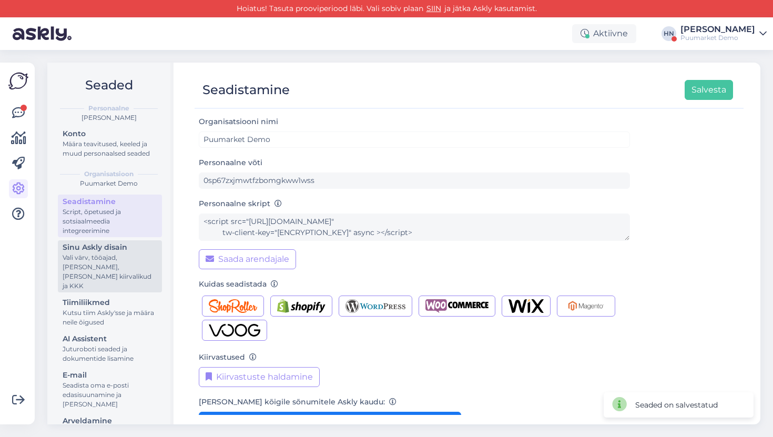
click at [161, 252] on link "Sinu Askly disain Vali värv, tööajad, lisa meilivorm, kõne kiirvalikud ja KKK" at bounding box center [110, 266] width 104 height 52
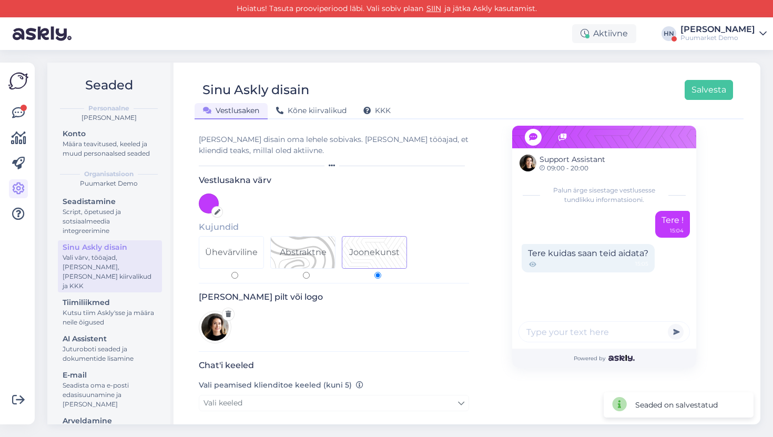
click at [150, 279] on div "Vali värv, tööajad, [PERSON_NAME], [PERSON_NAME] kiirvalikud ja KKK" at bounding box center [110, 272] width 95 height 38
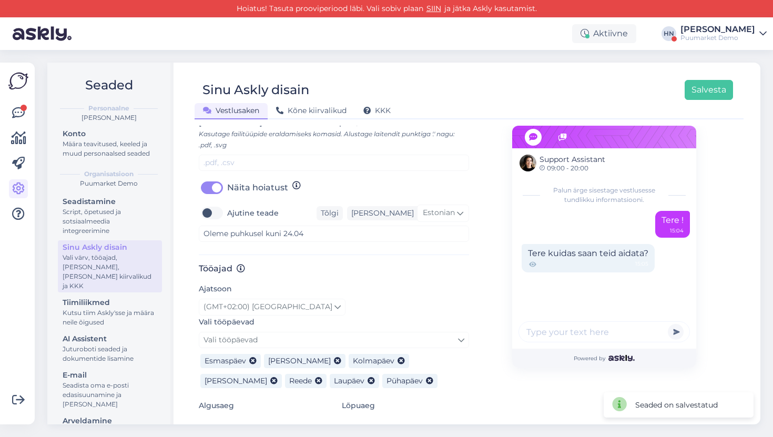
scroll to position [448, 0]
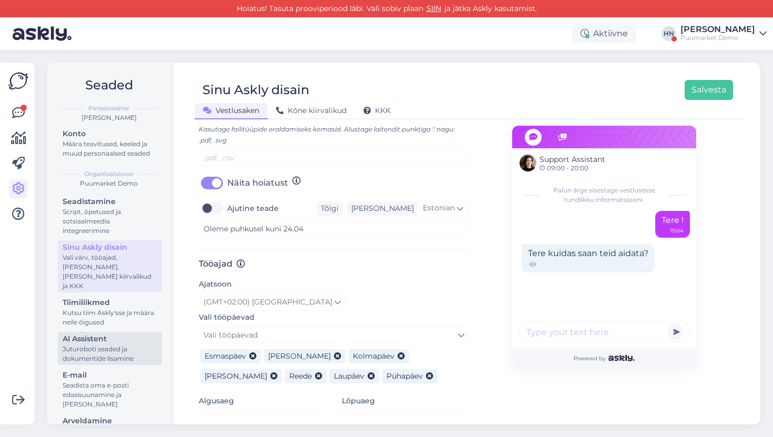
click at [89, 355] on link "AI Assistent [PERSON_NAME] seaded ja dokumentide lisamine" at bounding box center [110, 348] width 104 height 33
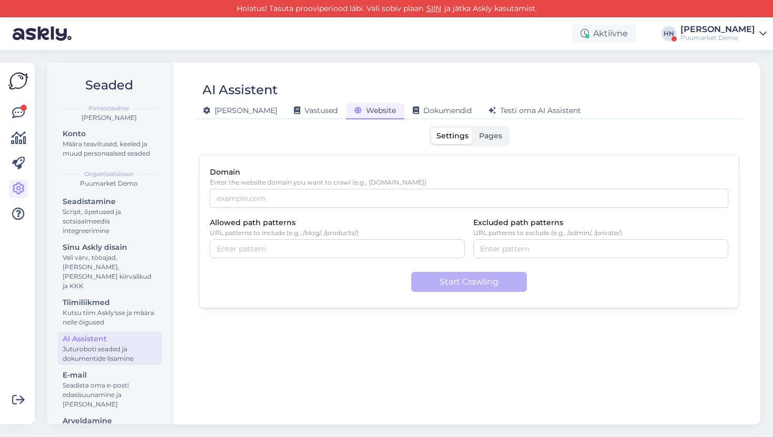
click at [350, 167] on div "Domain Enter the website domain you want to crawl (e.g., example.com)" at bounding box center [469, 187] width 518 height 42
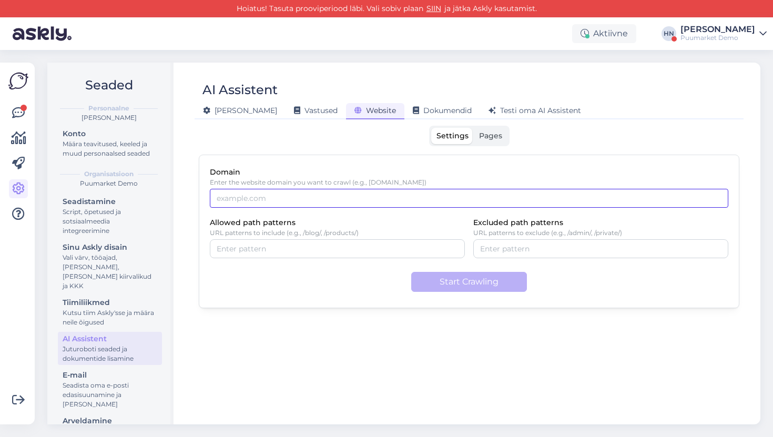
click at [336, 198] on input "Domain" at bounding box center [469, 198] width 518 height 19
type input "[DOMAIN_NAME]"
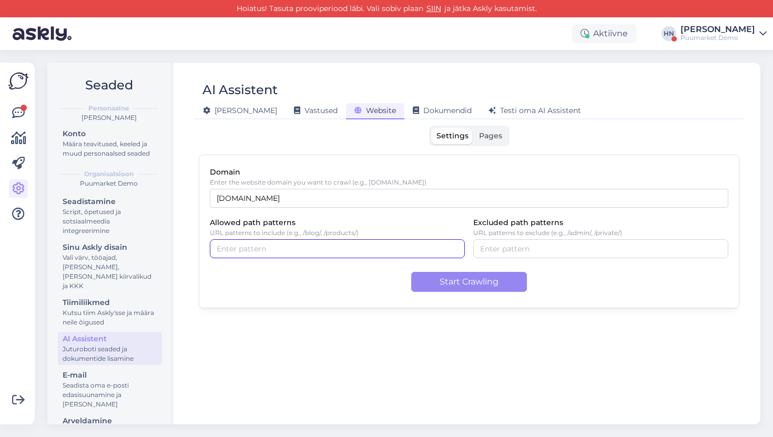
click at [385, 246] on input "Allowed path patterns" at bounding box center [337, 249] width 241 height 12
type input "/et/"
click at [236, 252] on button "button" at bounding box center [238, 249] width 13 height 12
click at [236, 252] on input "Allowed path patterns" at bounding box center [337, 249] width 241 height 12
type input "/"
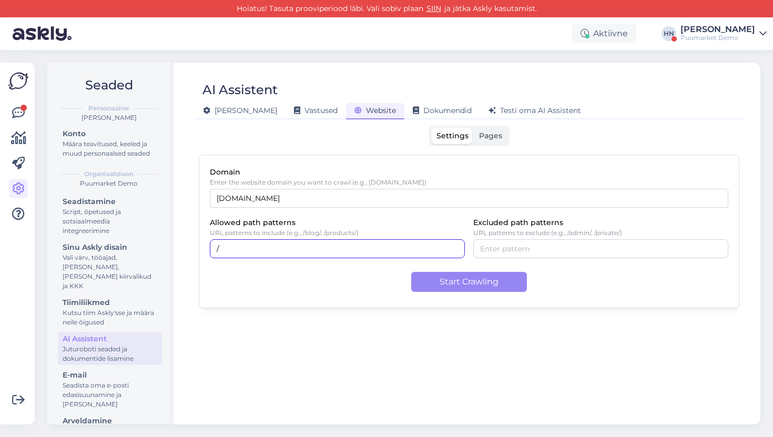
paste input "text"
type input "/toode/"
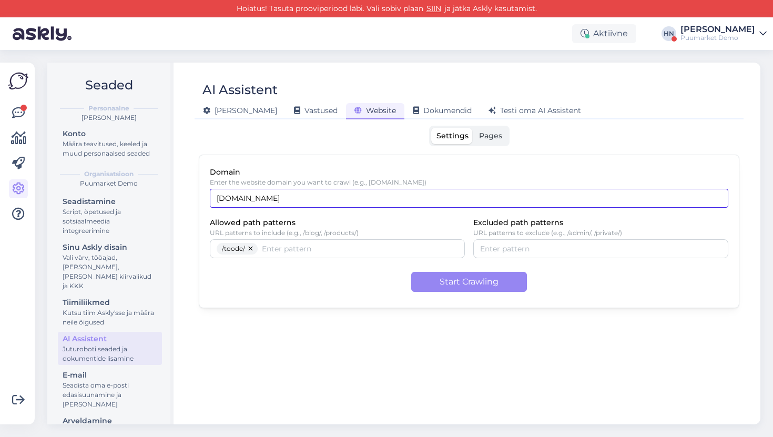
click at [301, 204] on input "[DOMAIN_NAME]" at bounding box center [469, 198] width 518 height 19
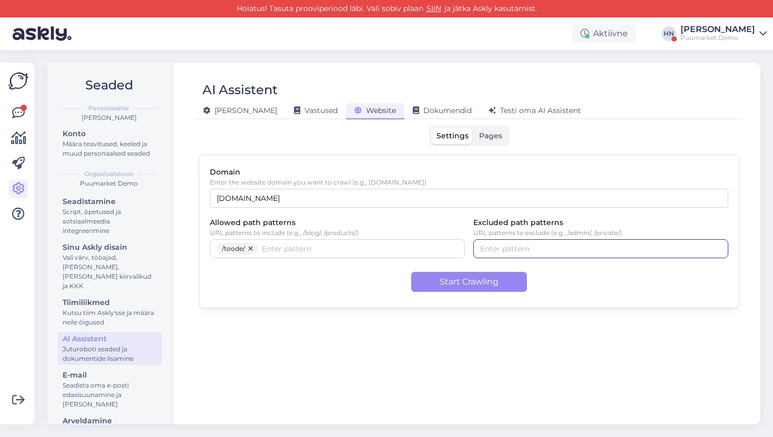
click at [487, 243] on input "Excluded path patterns" at bounding box center [600, 249] width 241 height 12
type input "/ru/"
type input "/en/"
click at [438, 240] on div "/toode/" at bounding box center [337, 248] width 255 height 19
click at [452, 284] on button "Start Crawling" at bounding box center [469, 282] width 116 height 20
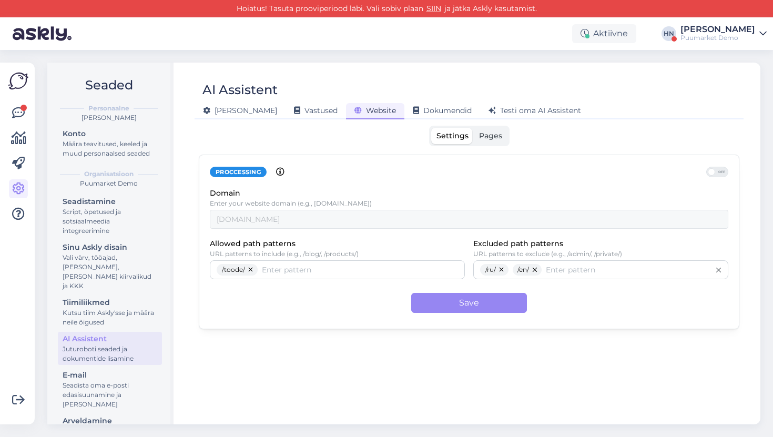
click at [736, 35] on div "Puumarket Demo" at bounding box center [717, 38] width 75 height 8
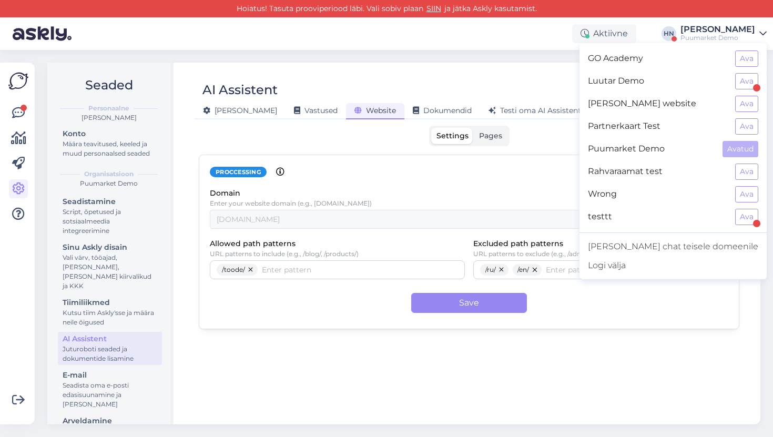
click at [736, 35] on div "Puumarket Demo" at bounding box center [717, 38] width 75 height 8
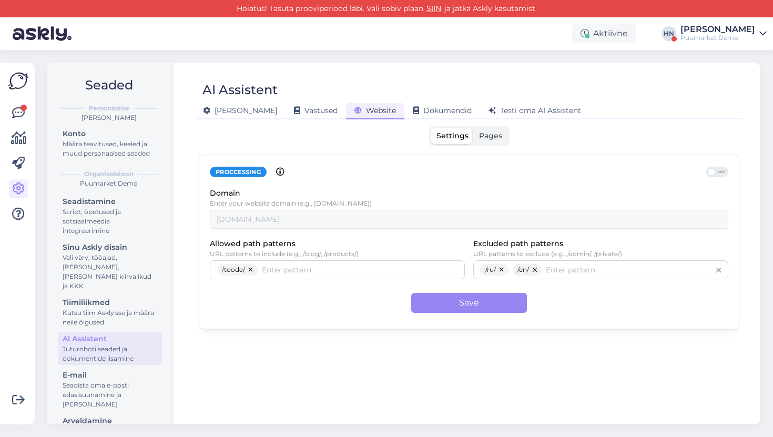
click at [736, 35] on div "Puumarket Demo" at bounding box center [717, 38] width 75 height 8
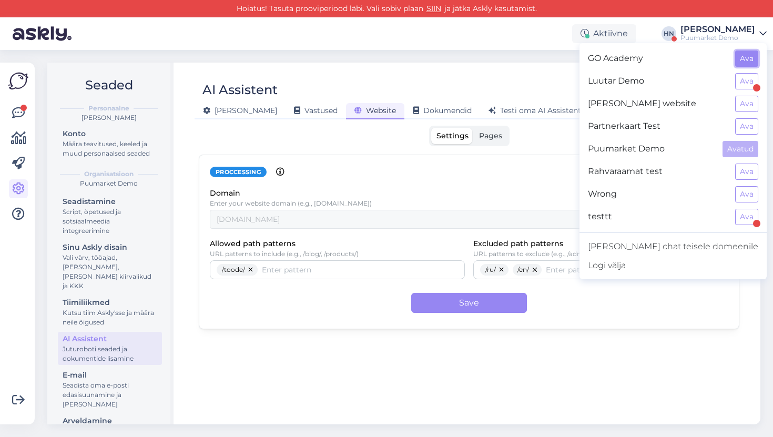
click at [747, 60] on button "Ava" at bounding box center [746, 58] width 23 height 16
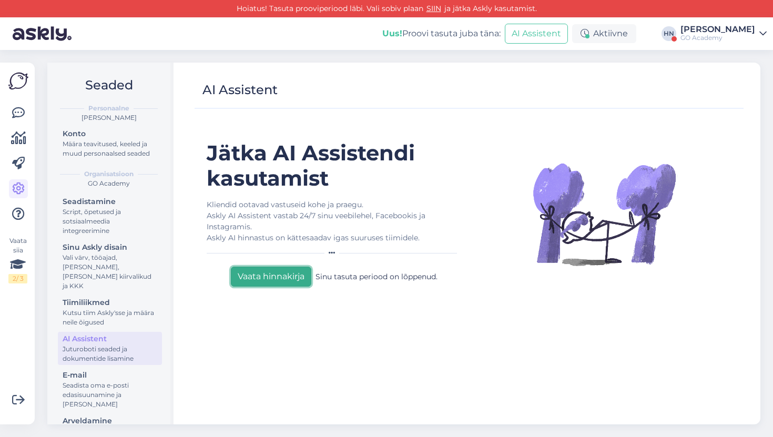
click at [267, 279] on button "Vaata hinnakirja" at bounding box center [271, 276] width 80 height 20
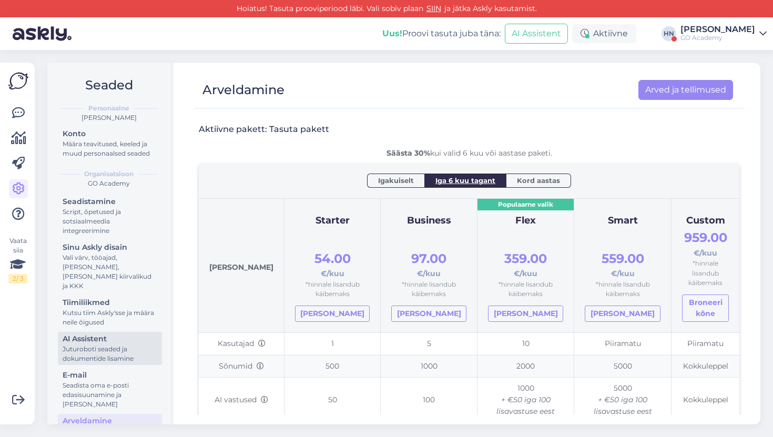
click at [111, 345] on div "Juturoboti seaded ja dokumentide lisamine" at bounding box center [110, 353] width 95 height 19
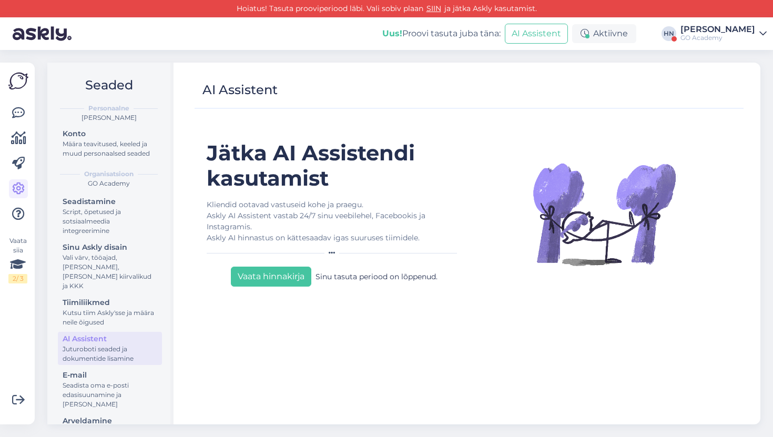
click at [320, 225] on div "Kliendid ootavad vastuseid kohe ja praegu. Askly AI Assistent vastab 24/7 sinu …" at bounding box center [334, 221] width 254 height 44
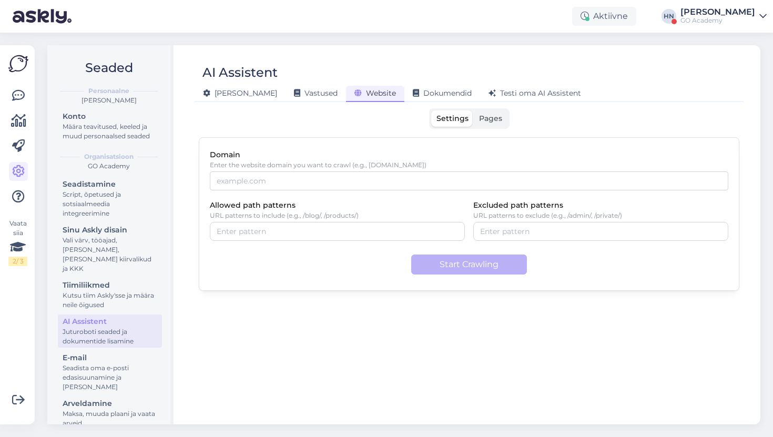
click at [340, 134] on div "Settings Pages Domain Enter the website domain you want to crawl (e.g., [DOMAIN…" at bounding box center [469, 261] width 540 height 306
click at [289, 98] on div "Vastused" at bounding box center [315, 94] width 60 height 16
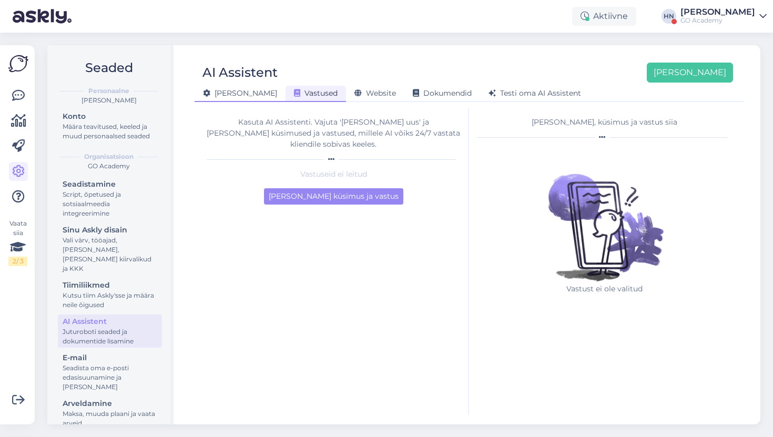
click at [246, 95] on div "[PERSON_NAME]" at bounding box center [239, 94] width 91 height 16
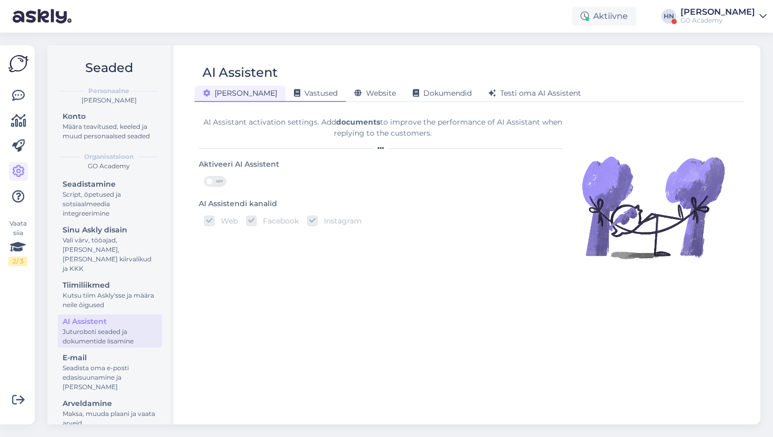
click at [294, 92] on span "Vastused" at bounding box center [316, 92] width 44 height 9
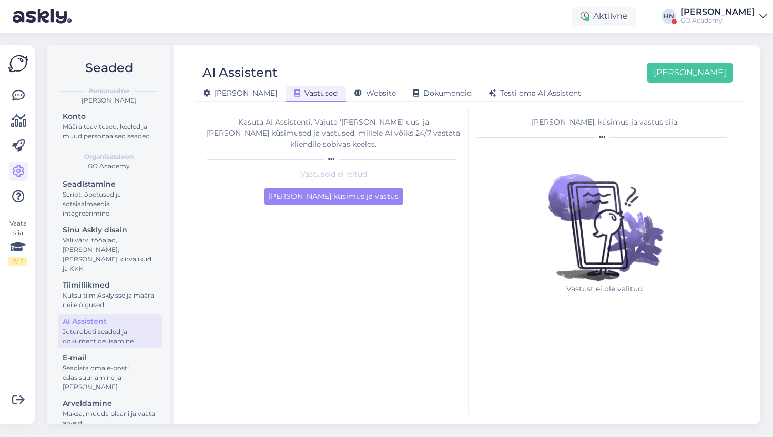
click at [312, 139] on div "Kasuta AI Assistenti. Vajuta '[PERSON_NAME] uus' ja [PERSON_NAME] küsimused ja …" at bounding box center [333, 140] width 253 height 46
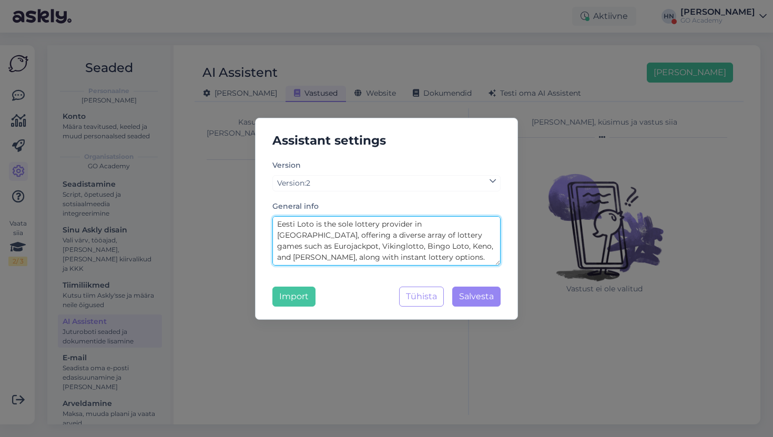
click at [342, 239] on textarea "Eesti Loto is the sole lottery provider in [GEOGRAPHIC_DATA], offering a divers…" at bounding box center [386, 240] width 228 height 49
click at [412, 254] on textarea "Eesti Loto is the sole lottery provider in [GEOGRAPHIC_DATA], offering a divers…" at bounding box center [386, 240] width 228 height 49
paste textarea "[DOMAIN_NAME] is a Finnish retail and e-commerce company specializing in home f…"
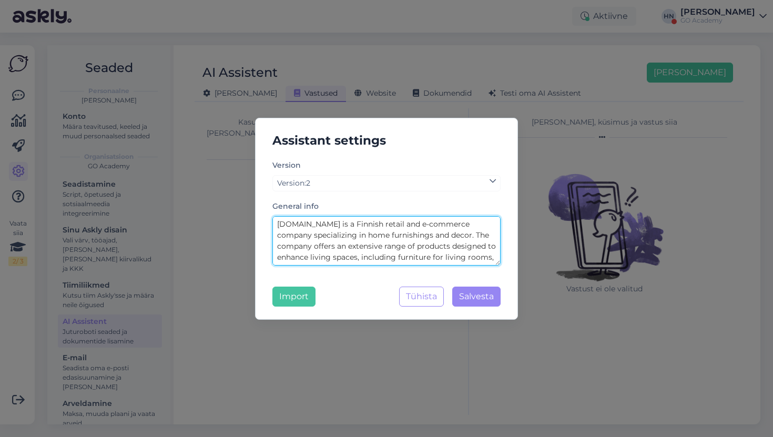
scroll to position [85, 0]
type textarea "[DOMAIN_NAME] is a Finnish retail and e-commerce company specializing in home f…"
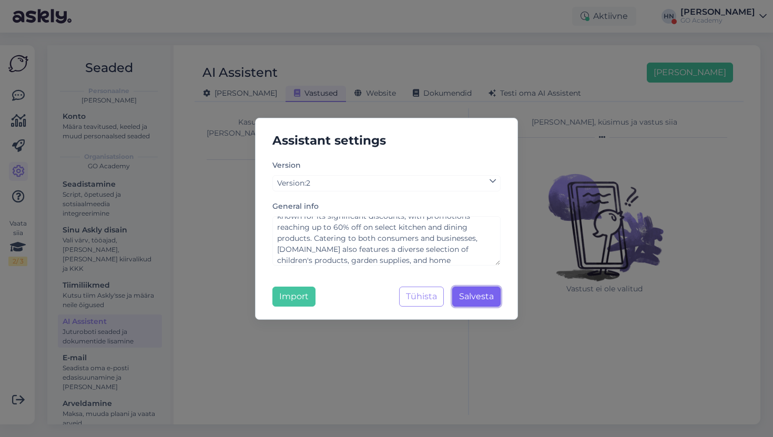
click at [477, 300] on span "Salvesta" at bounding box center [476, 296] width 35 height 10
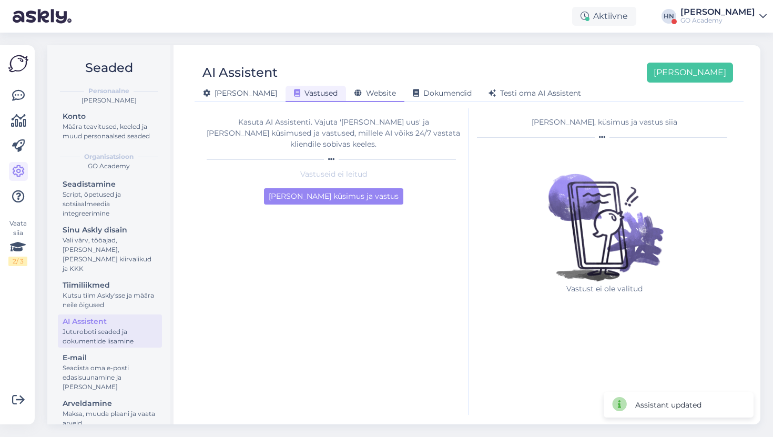
click at [346, 99] on div "Website" at bounding box center [375, 94] width 58 height 16
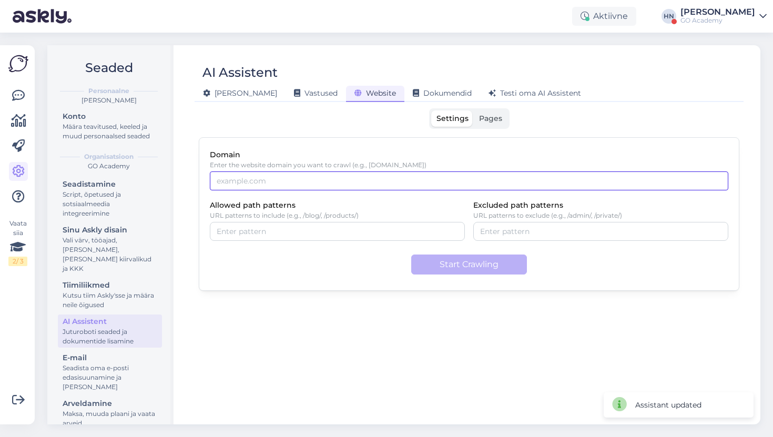
click at [287, 187] on input "Domain" at bounding box center [469, 180] width 518 height 19
type input "on24.fi"
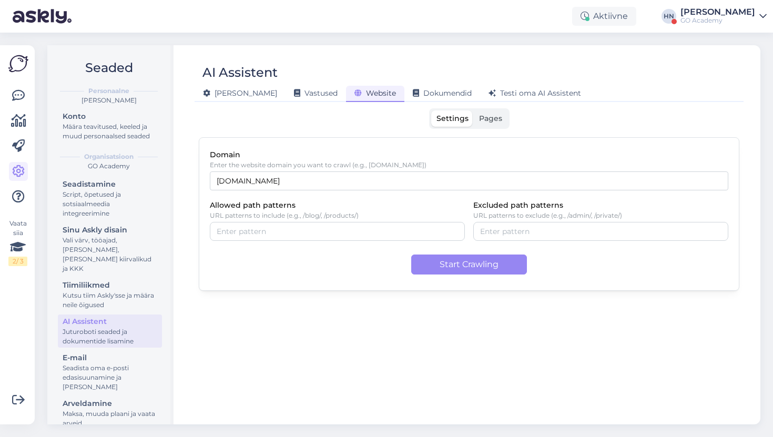
click at [346, 250] on div "Domain Enter the website domain you want to crawl (e.g., example.com) on24.fi A…" at bounding box center [469, 213] width 540 height 153
click at [454, 270] on button "Start Crawling" at bounding box center [469, 264] width 116 height 20
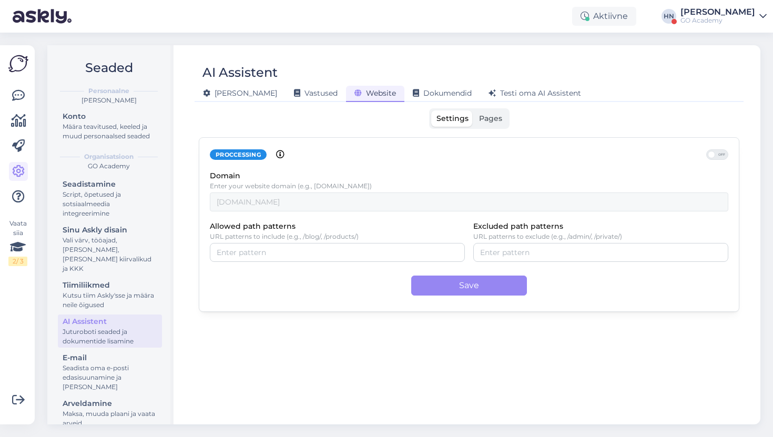
click at [484, 116] on span "Pages" at bounding box center [490, 118] width 23 height 9
click at [474, 110] on input "Pages" at bounding box center [474, 110] width 0 height 0
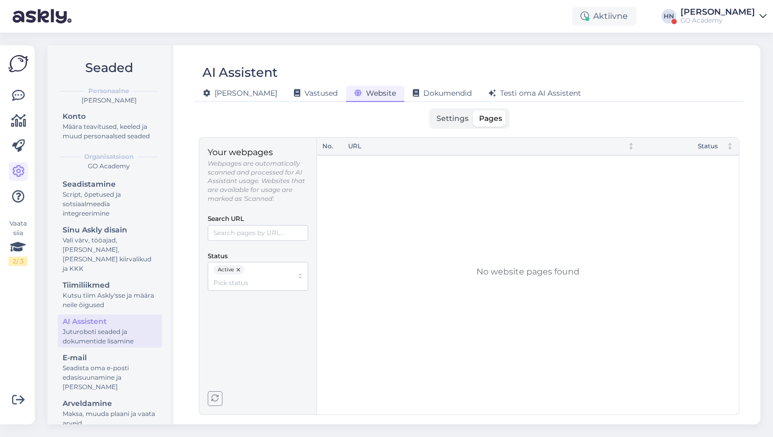
click at [240, 272] on button "button" at bounding box center [239, 269] width 11 height 9
click at [212, 392] on button "button" at bounding box center [215, 398] width 15 height 15
click at [707, 9] on div "[PERSON_NAME]" at bounding box center [717, 12] width 75 height 8
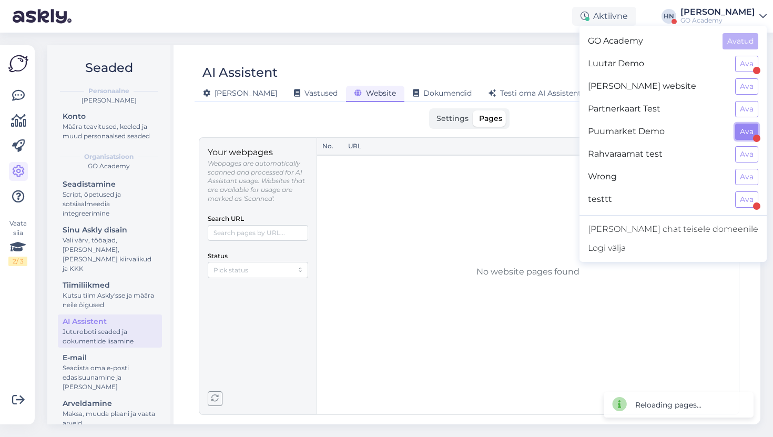
click at [739, 135] on button "Ava" at bounding box center [746, 132] width 23 height 16
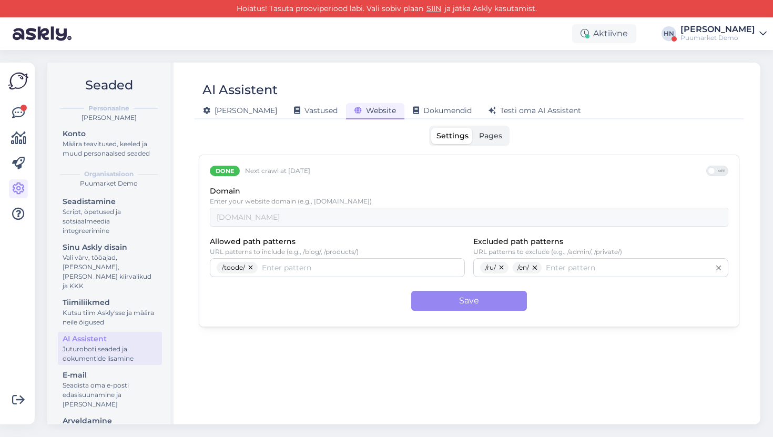
click at [476, 134] on label "Pages" at bounding box center [491, 136] width 34 height 16
click at [474, 128] on input "Pages" at bounding box center [474, 128] width 0 height 0
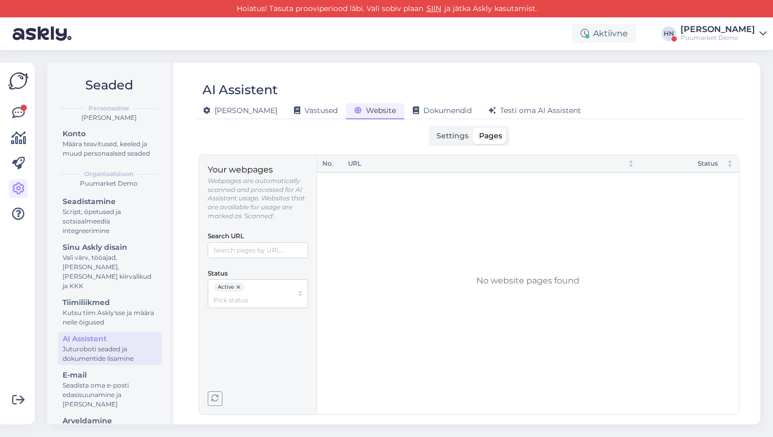
click at [236, 287] on button "button" at bounding box center [239, 286] width 11 height 9
click at [216, 389] on div "Your webpages Webpages are automatically scanned and processed for AI Assistant…" at bounding box center [258, 284] width 100 height 242
click at [216, 392] on span "button" at bounding box center [215, 399] width 14 height 14
click at [434, 140] on label "Settings" at bounding box center [452, 136] width 43 height 16
click at [431, 128] on input "Settings" at bounding box center [431, 128] width 0 height 0
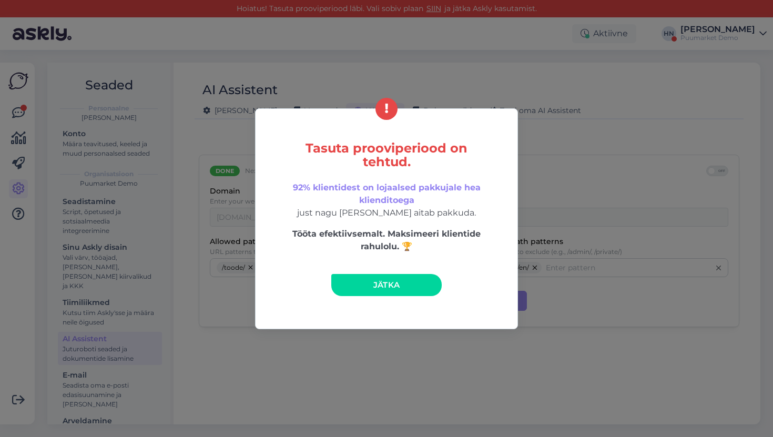
click at [395, 294] on link "Jätka" at bounding box center [386, 285] width 110 height 22
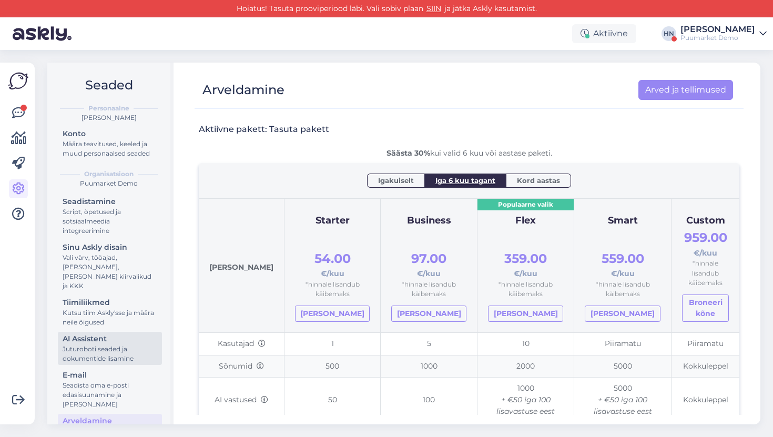
click at [114, 347] on div "Juturoboti seaded ja dokumentide lisamine" at bounding box center [110, 353] width 95 height 19
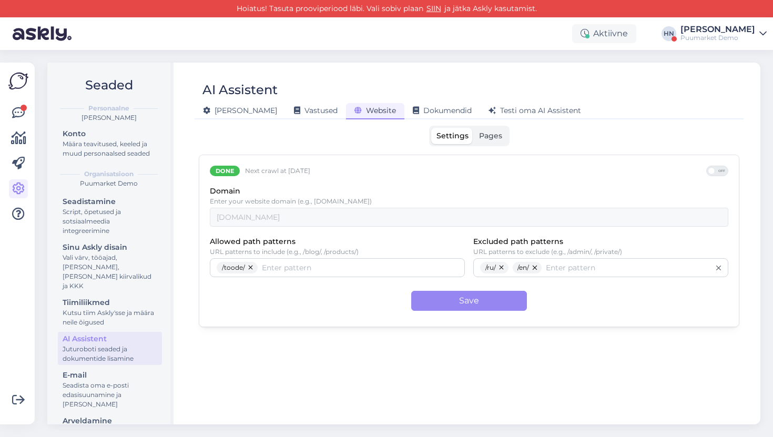
click at [491, 135] on span "Pages" at bounding box center [490, 135] width 23 height 9
click at [474, 128] on input "Pages" at bounding box center [474, 128] width 0 height 0
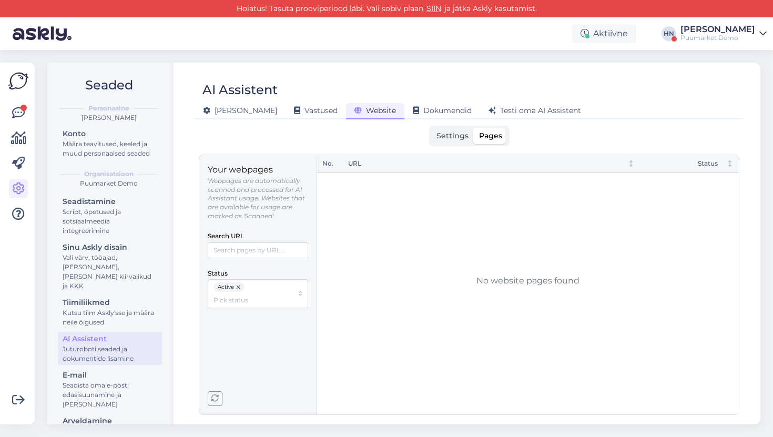
click at [241, 288] on button "button" at bounding box center [239, 286] width 11 height 9
click at [218, 402] on icon "button" at bounding box center [214, 398] width 7 height 7
click at [116, 162] on div "Konto Määra teavitused, keeled ja muud personaalsed seaded" at bounding box center [110, 145] width 104 height 36
click at [106, 148] on div "Määra teavitused, keeled ja muud personaalsed seaded" at bounding box center [110, 148] width 95 height 19
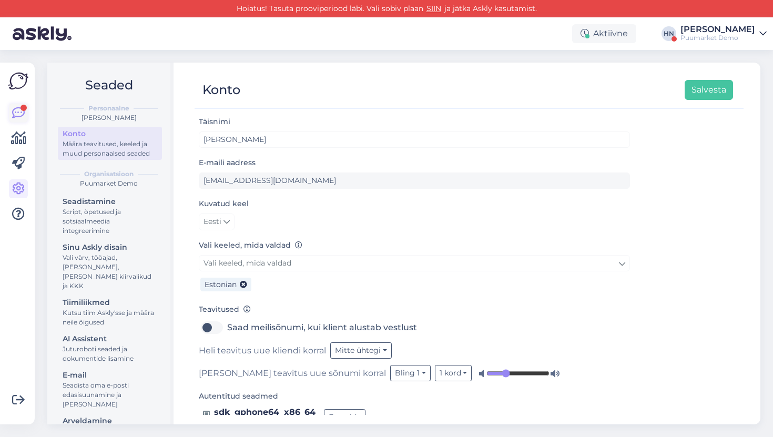
click at [15, 108] on icon at bounding box center [18, 113] width 13 height 13
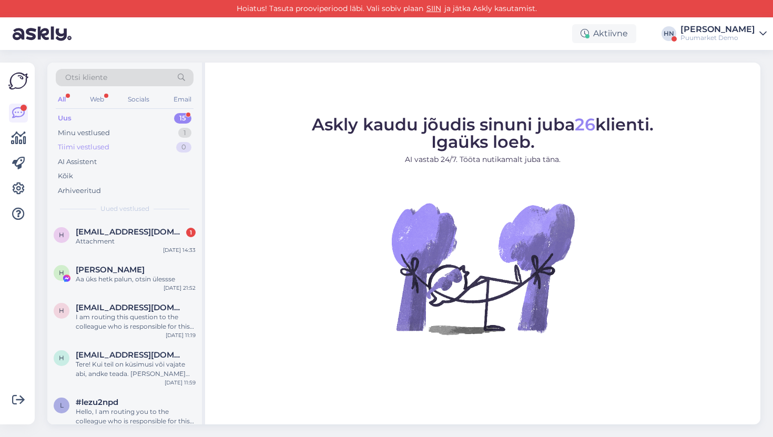
click at [83, 142] on div "Tiimi vestlused" at bounding box center [84, 147] width 52 height 11
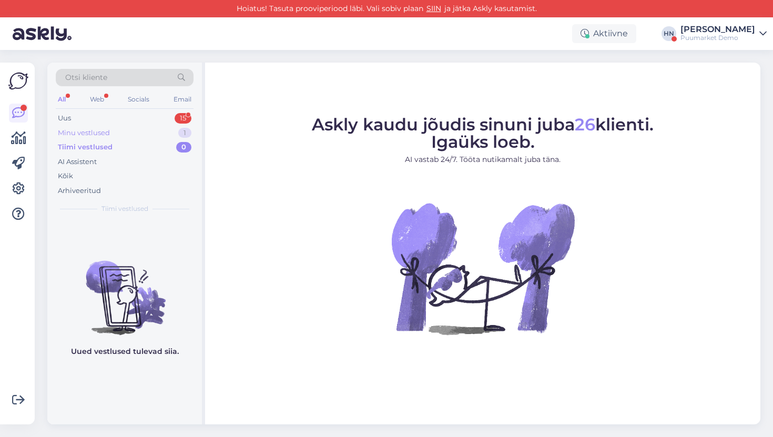
click at [88, 132] on div "Minu vestlused" at bounding box center [84, 133] width 52 height 11
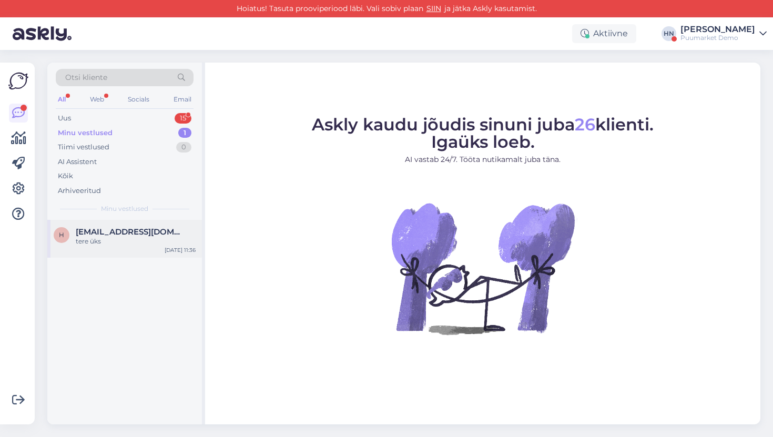
click at [98, 242] on div "tere üks" at bounding box center [136, 240] width 120 height 9
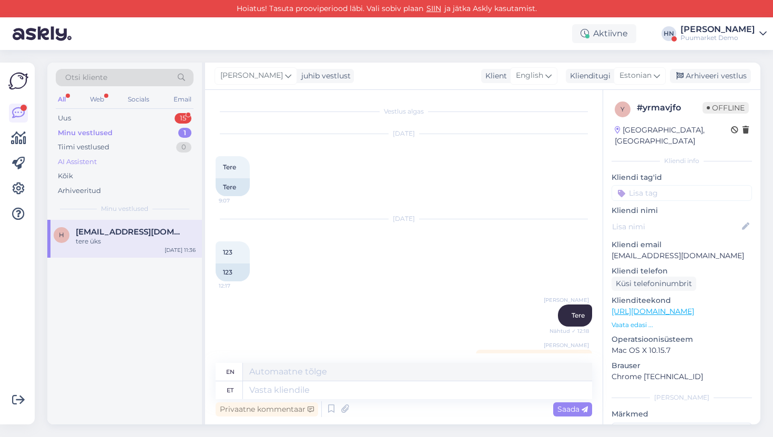
scroll to position [251, 0]
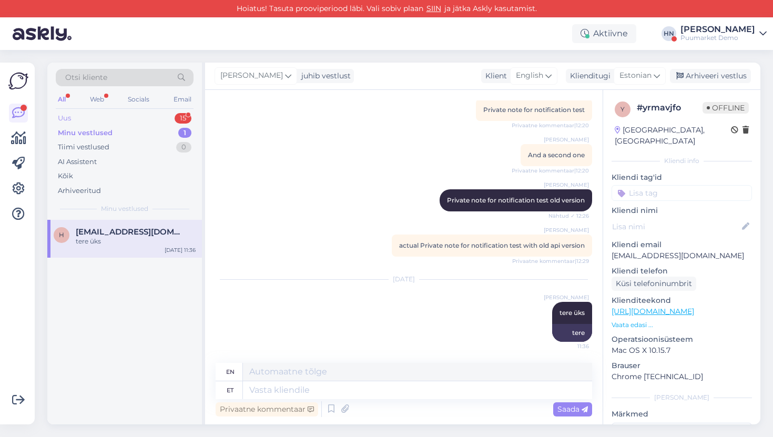
click at [110, 123] on div "Uus 15" at bounding box center [125, 118] width 138 height 15
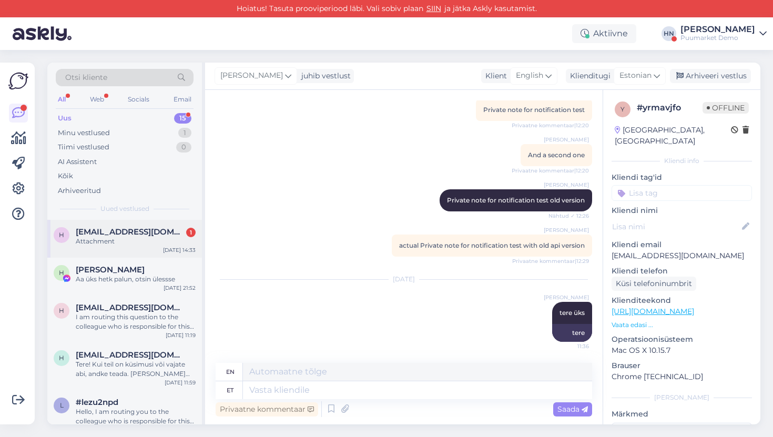
click at [94, 248] on div "h [EMAIL_ADDRESS][DOMAIN_NAME] 1 Attachment [DATE] 14:33" at bounding box center [124, 239] width 155 height 38
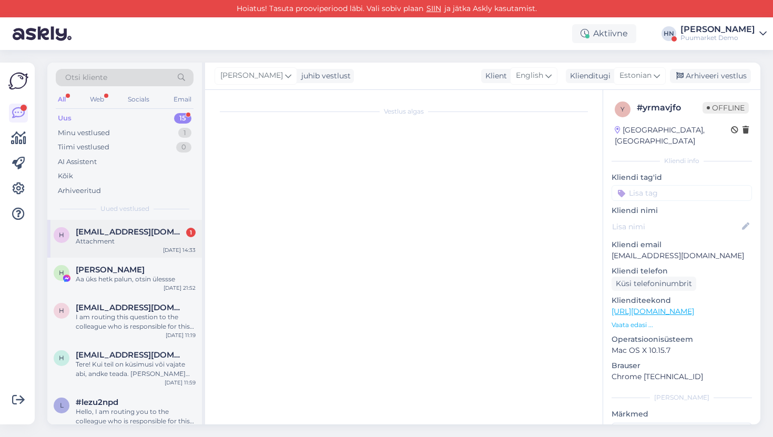
scroll to position [405, 0]
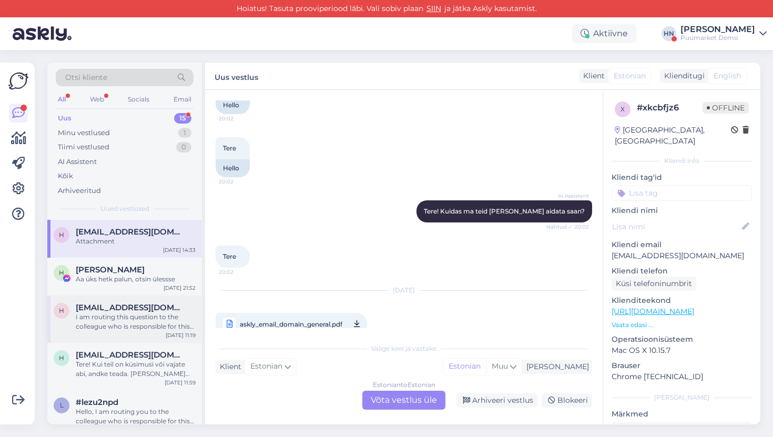
click at [95, 299] on div "h [PERSON_NAME][EMAIL_ADDRESS][DOMAIN_NAME] I am routing this question to the c…" at bounding box center [124, 318] width 155 height 47
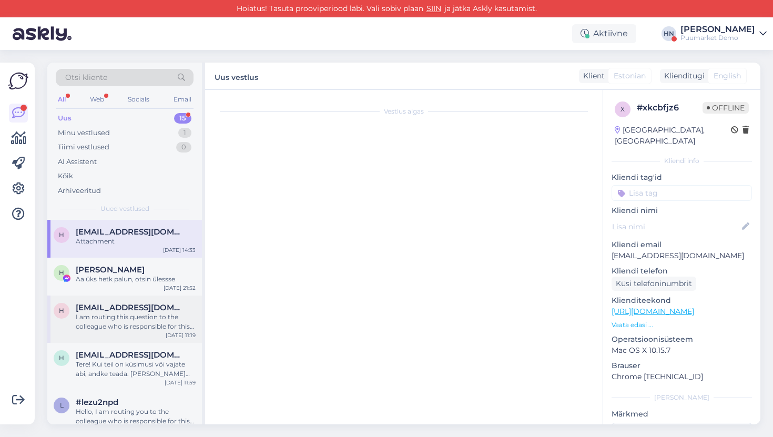
scroll to position [89, 0]
